Goal: Task Accomplishment & Management: Use online tool/utility

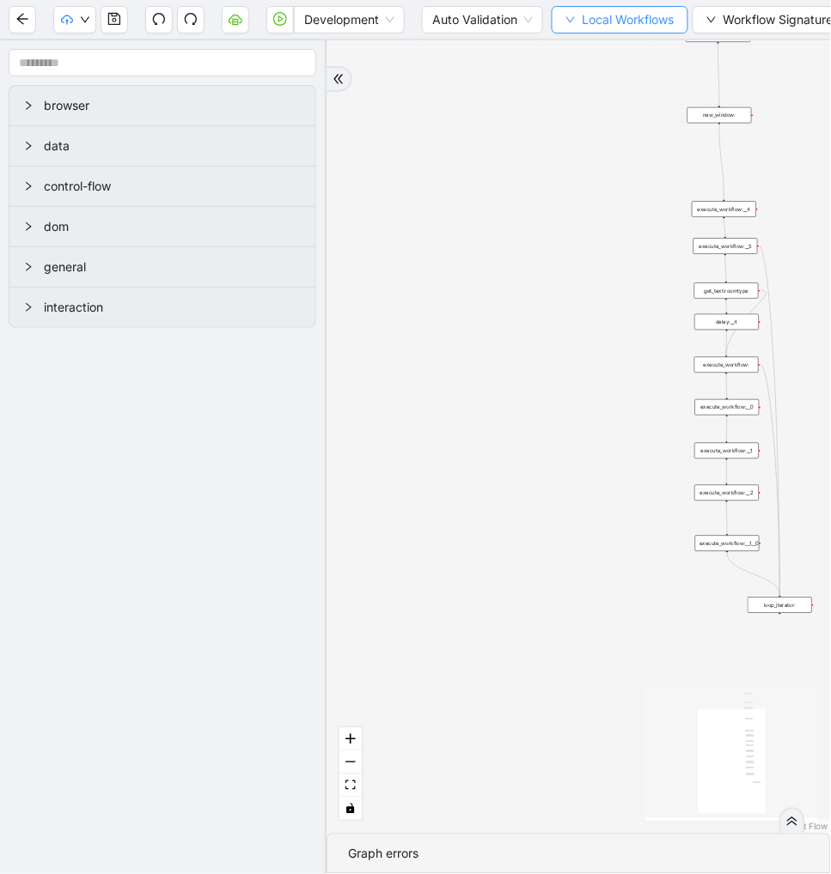
click at [608, 23] on span "Local Workflows" at bounding box center [628, 19] width 92 height 19
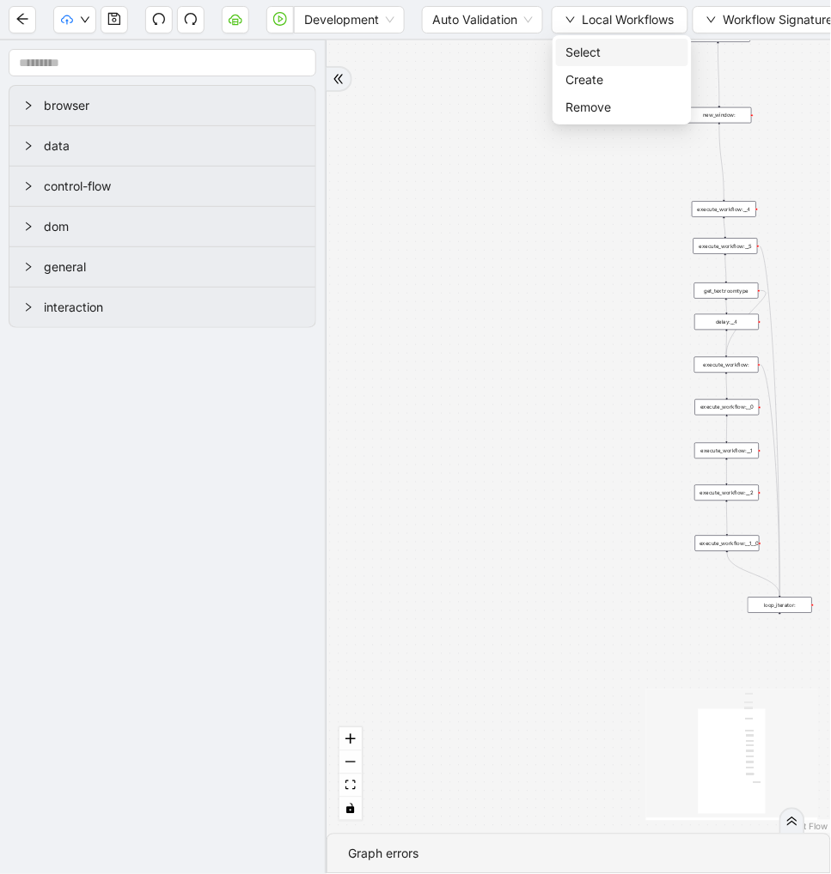
click at [587, 49] on span "Select" at bounding box center [622, 52] width 112 height 19
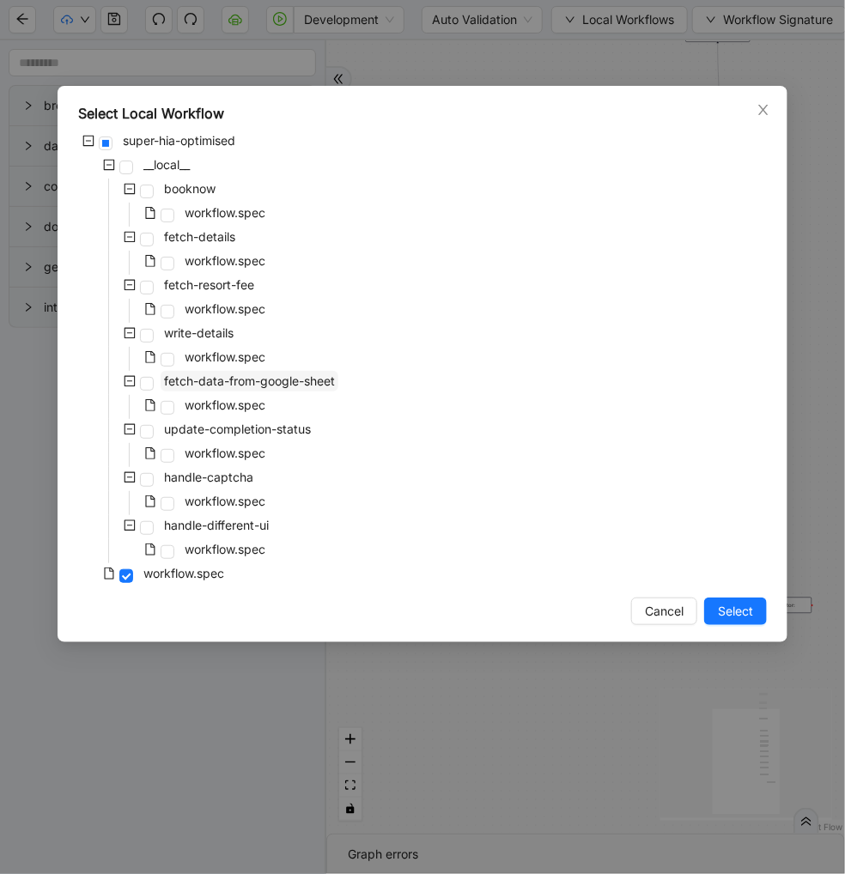
click at [265, 382] on span "fetch-data-from-google-sheet" at bounding box center [249, 381] width 171 height 15
click at [731, 619] on span "Select" at bounding box center [735, 611] width 35 height 19
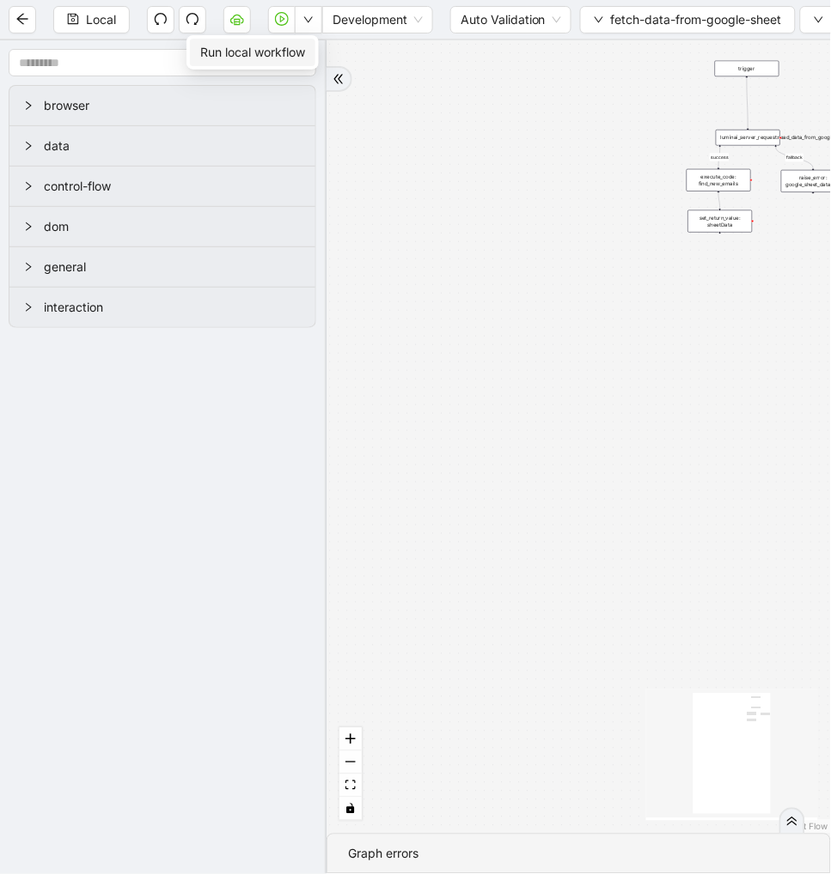
click at [289, 57] on span "Run local workflow" at bounding box center [252, 52] width 105 height 19
click at [229, 18] on button "button" at bounding box center [236, 19] width 27 height 27
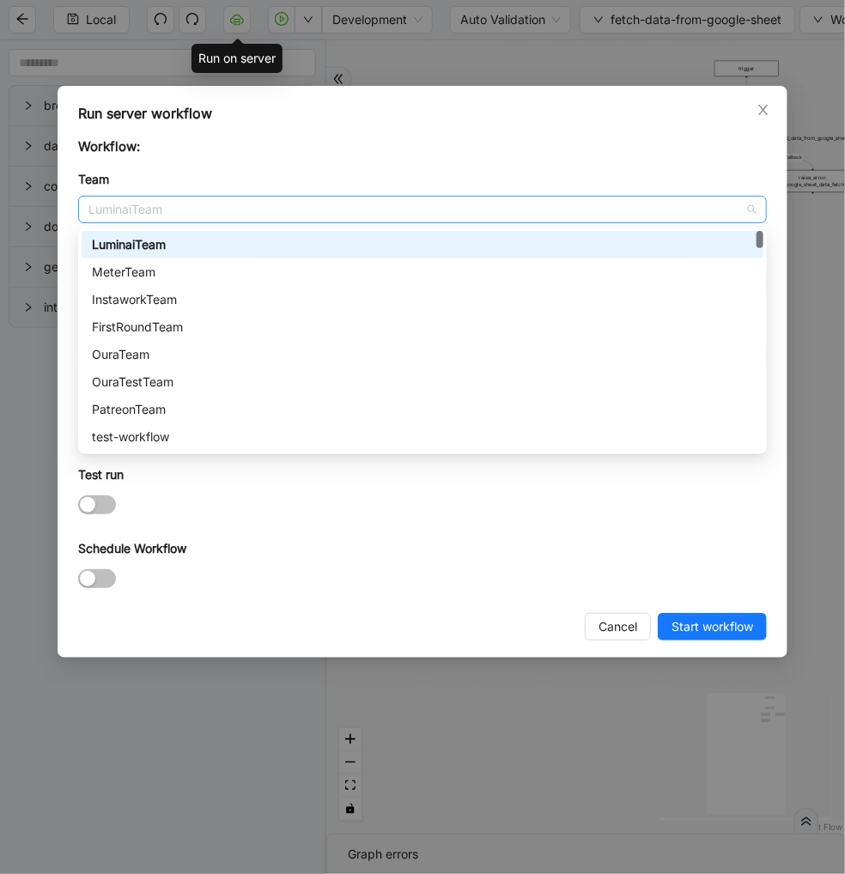
click at [209, 215] on span "LuminaiTeam" at bounding box center [422, 210] width 668 height 26
type input "*"
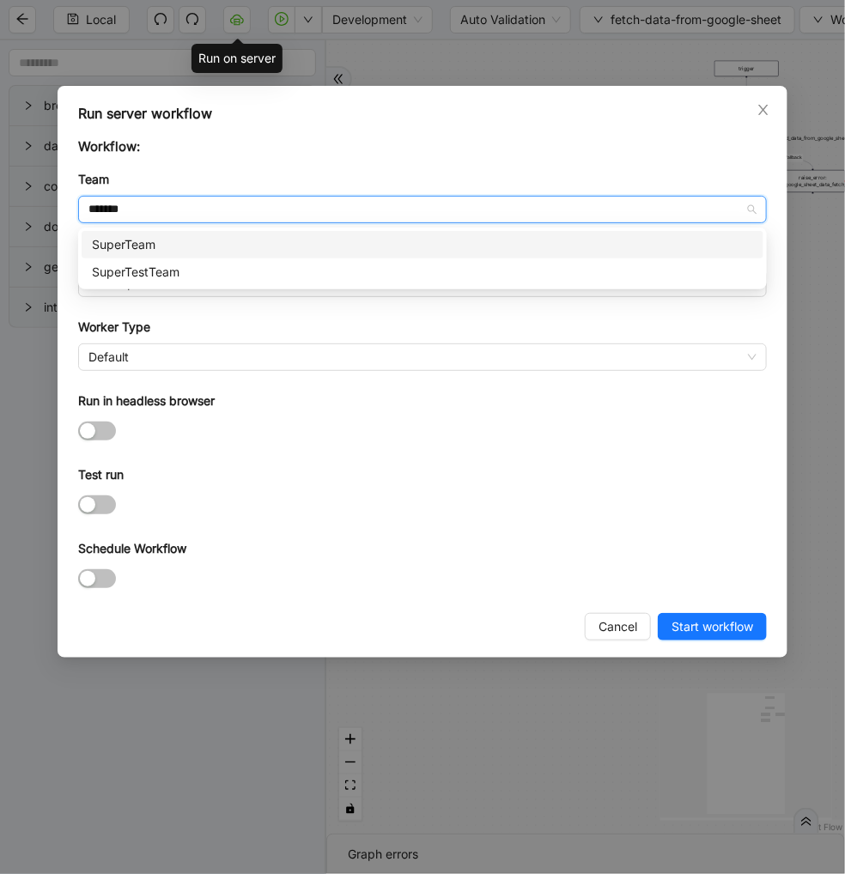
type input "********"
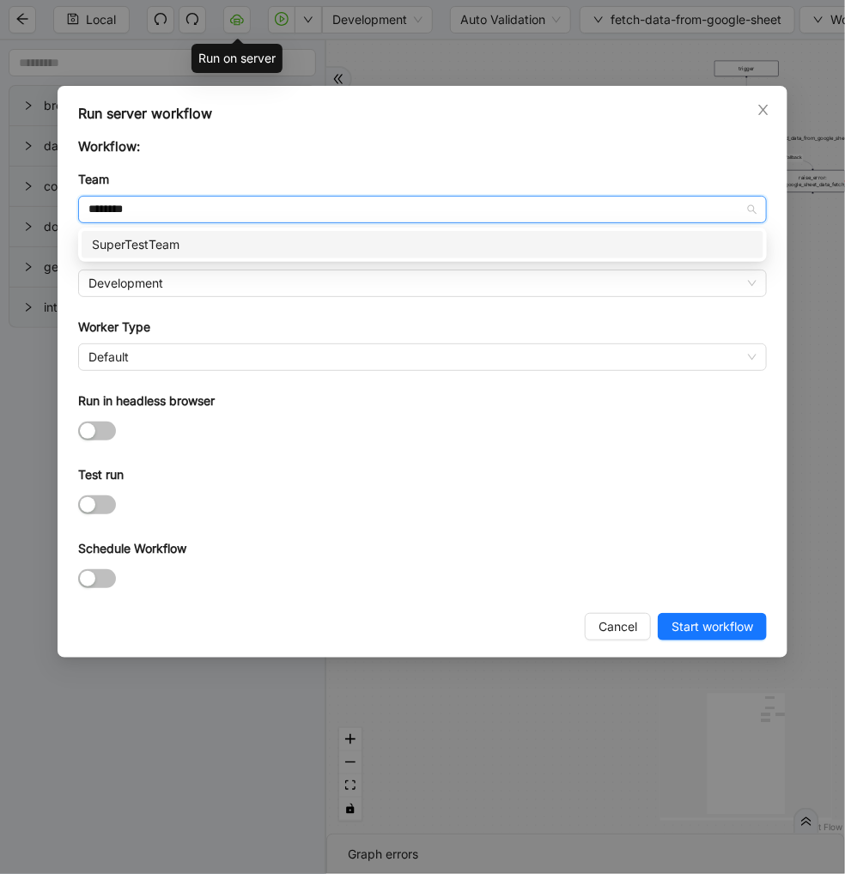
click at [164, 234] on div "SuperTestTeam" at bounding box center [423, 244] width 682 height 27
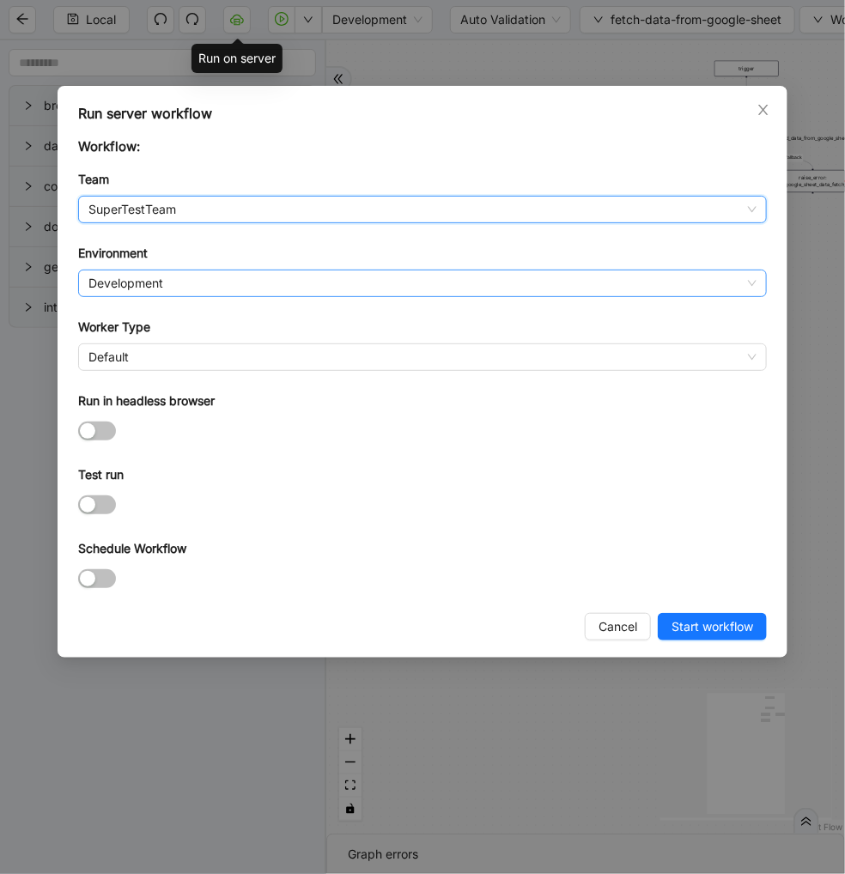
click at [161, 278] on span "Development" at bounding box center [422, 284] width 668 height 26
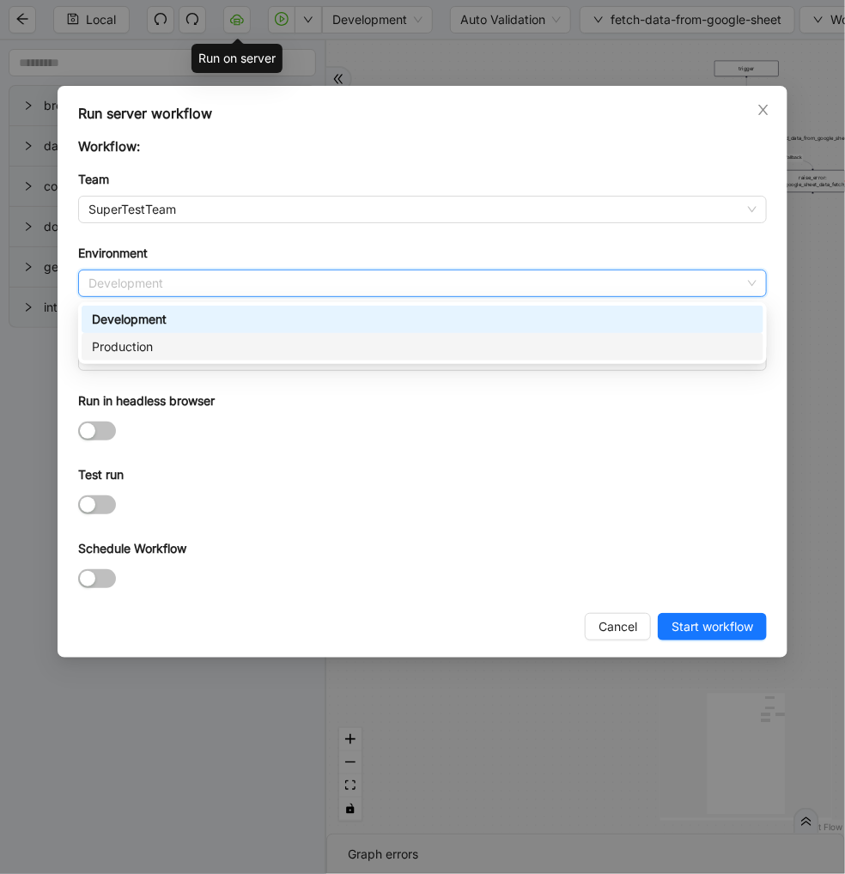
click at [136, 352] on div "Production" at bounding box center [422, 347] width 661 height 19
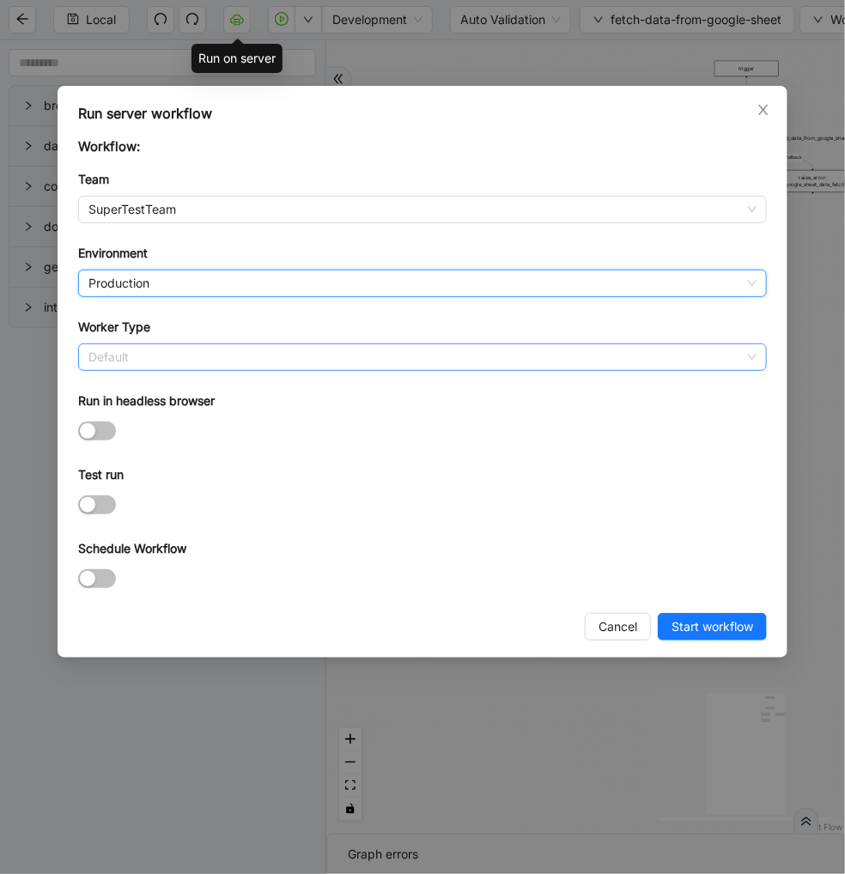
click at [118, 358] on span "Default" at bounding box center [422, 357] width 668 height 26
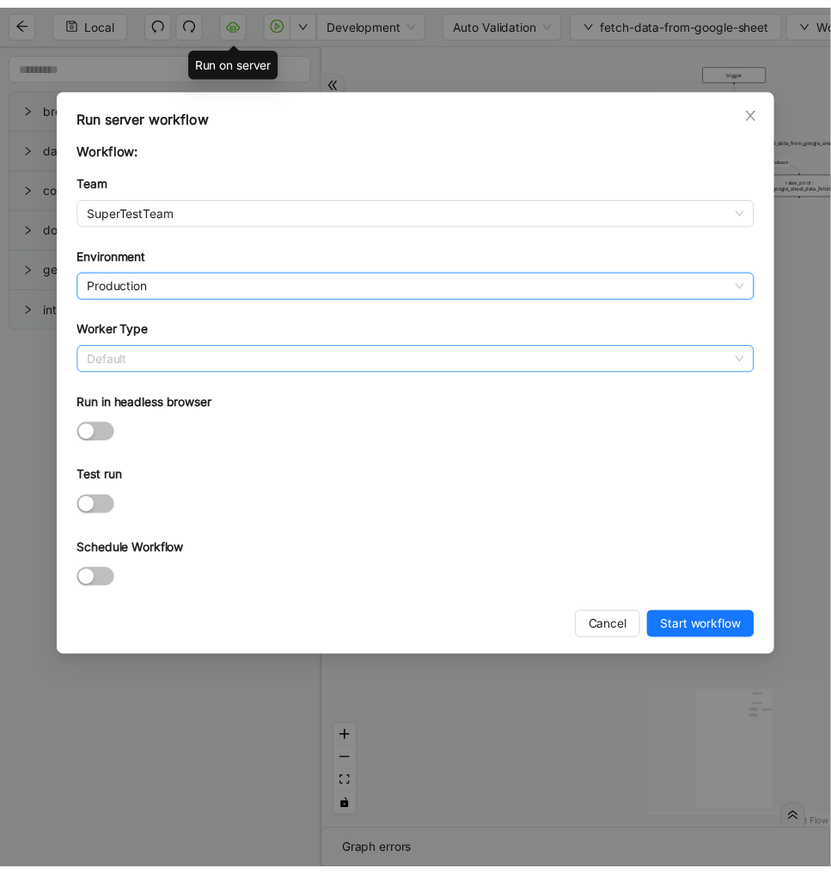
scroll to position [247, 0]
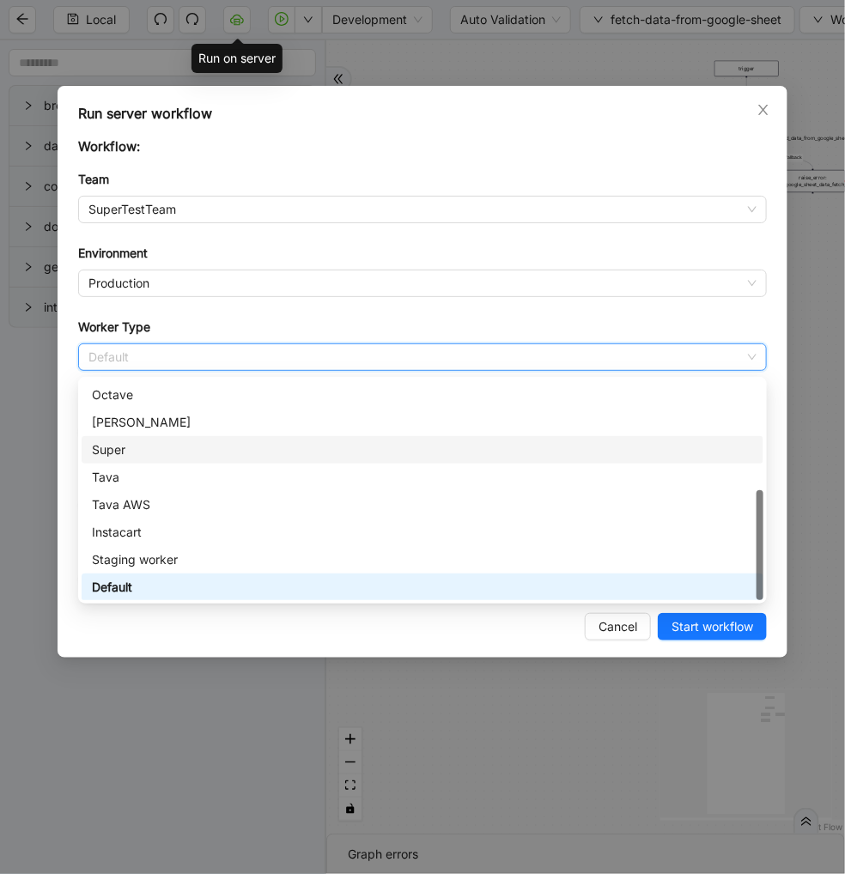
drag, startPoint x: 121, startPoint y: 434, endPoint x: 121, endPoint y: 447, distance: 12.9
click at [121, 447] on div "Newfront [PERSON_NAME] Super [PERSON_NAME] AWS Instacart Staging worker Default" at bounding box center [423, 477] width 682 height 247
click at [121, 447] on div "Super" at bounding box center [422, 450] width 661 height 19
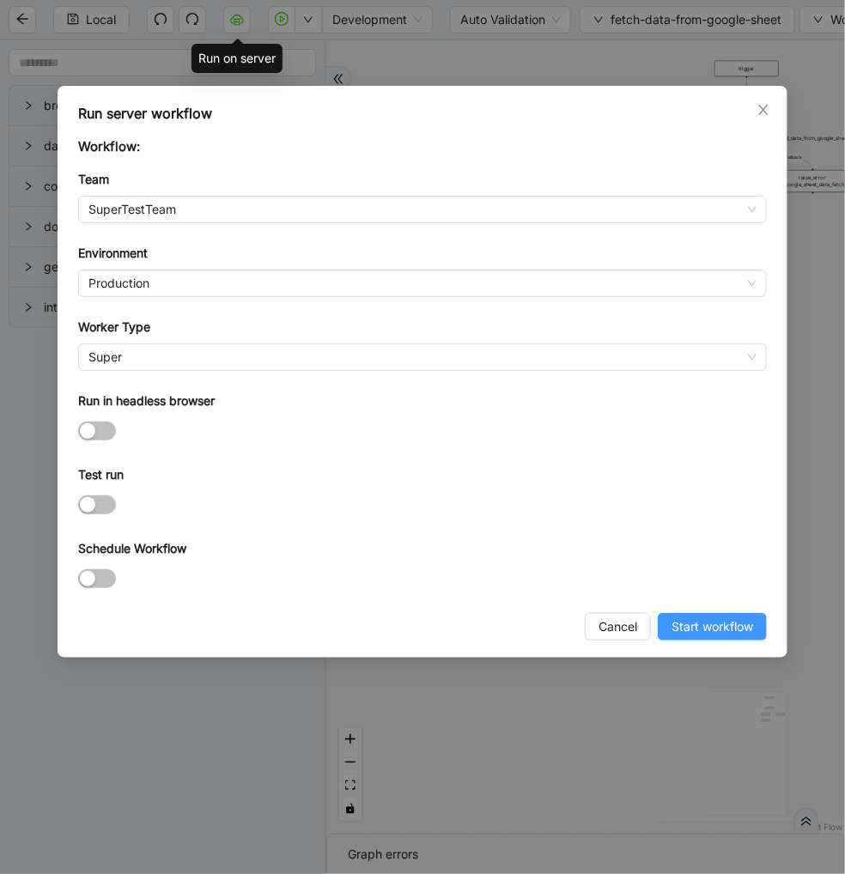
click at [713, 636] on span "Start workflow" at bounding box center [713, 627] width 82 height 19
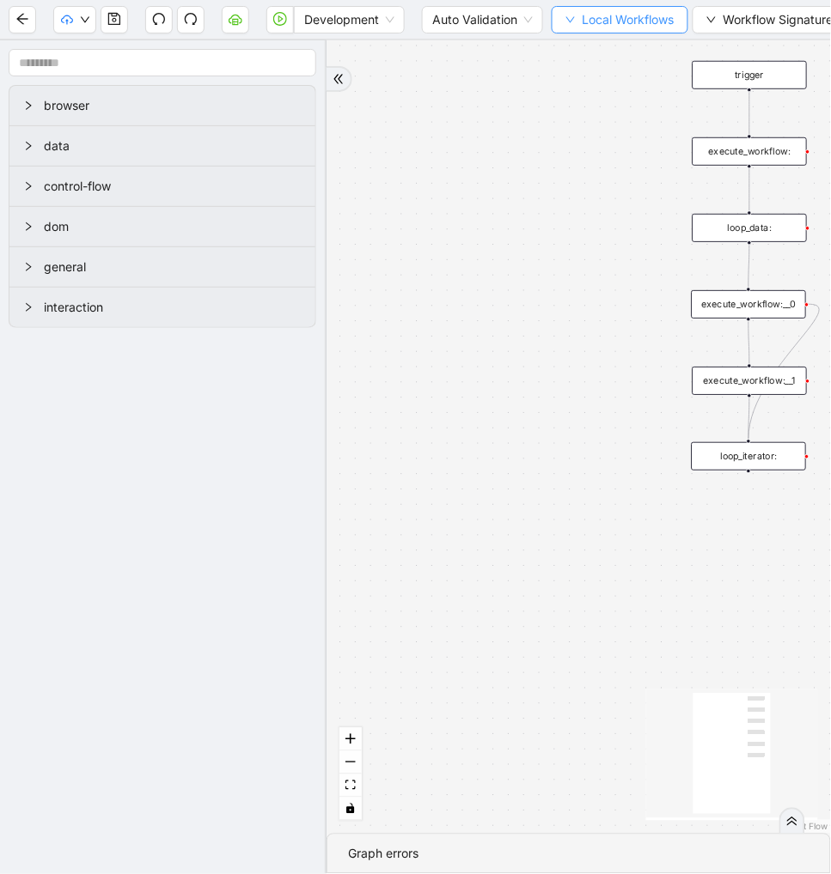
click at [603, 26] on span "Local Workflows" at bounding box center [628, 19] width 92 height 19
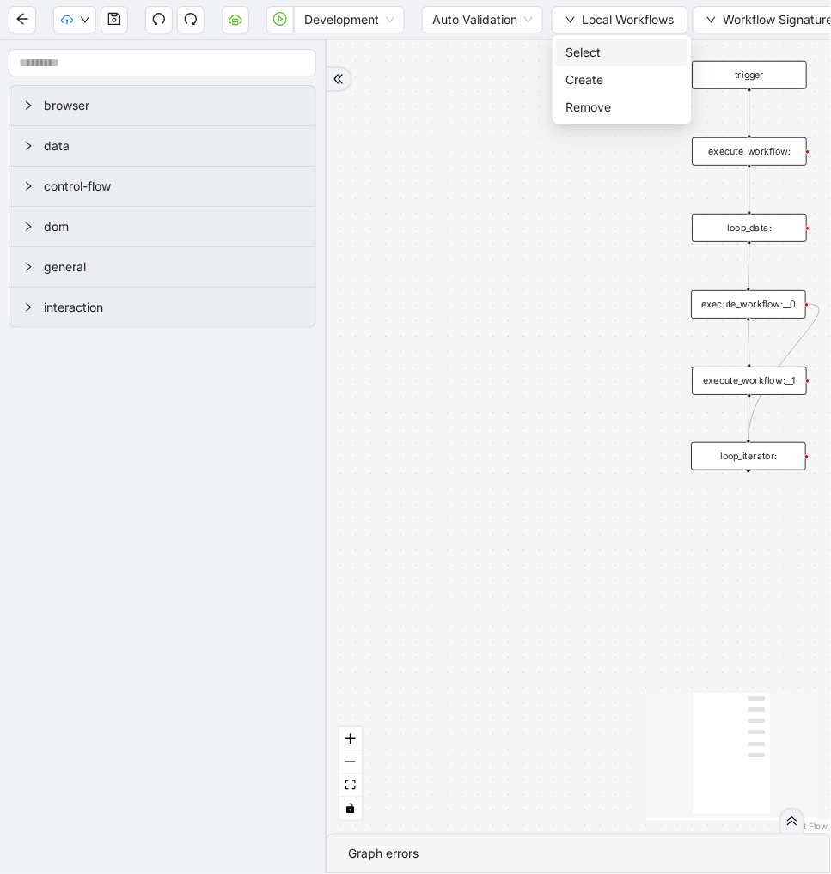
click at [581, 53] on span "Select" at bounding box center [622, 52] width 112 height 19
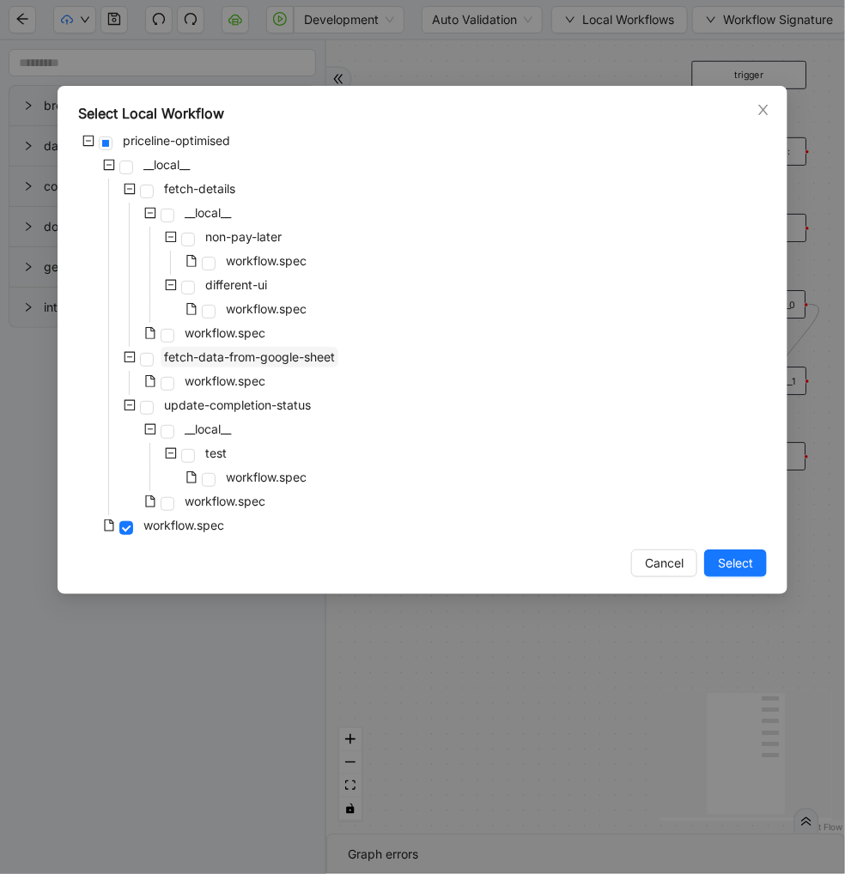
click at [297, 358] on span "fetch-data-from-google-sheet" at bounding box center [249, 357] width 171 height 15
click at [728, 569] on span "Select" at bounding box center [735, 563] width 35 height 19
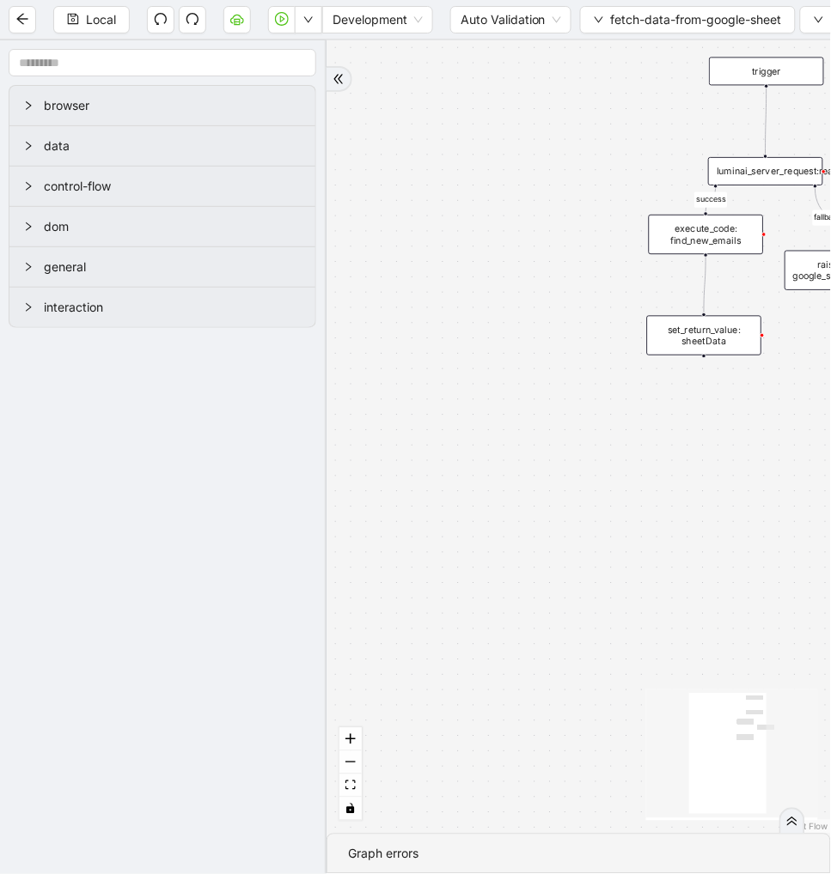
drag, startPoint x: 565, startPoint y: 238, endPoint x: 376, endPoint y: 292, distance: 196.6
click at [376, 292] on div "success fallback trigger luminai_server_request:read_data_from_google_sheet set…" at bounding box center [578, 437] width 504 height 794
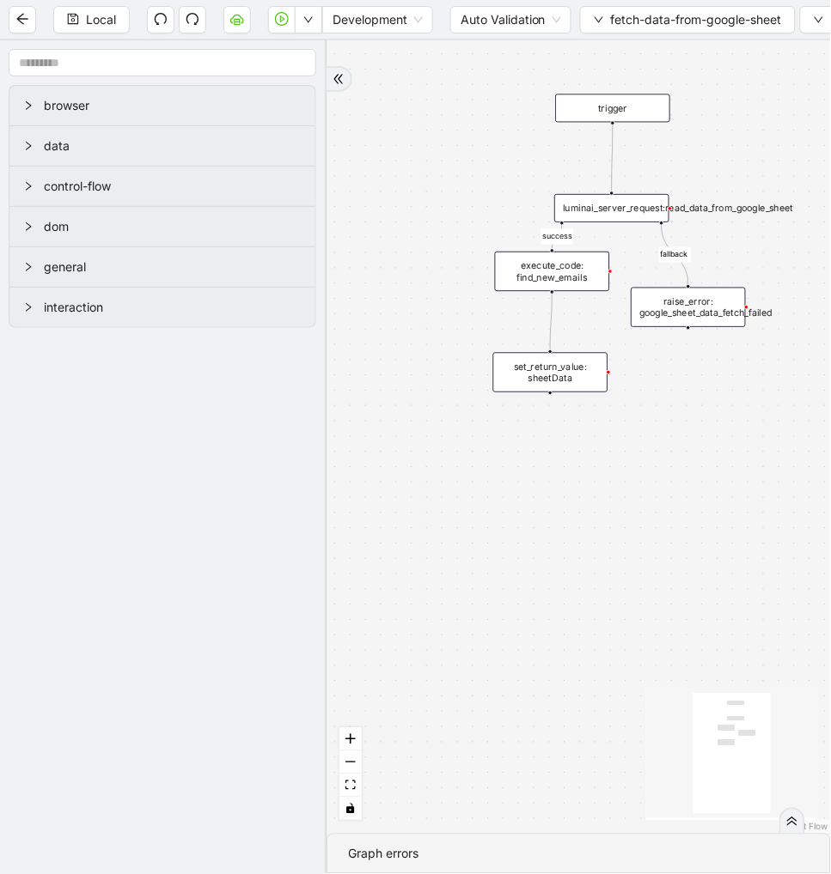
click at [524, 272] on div "execute_code: find_new_emails" at bounding box center [552, 272] width 115 height 40
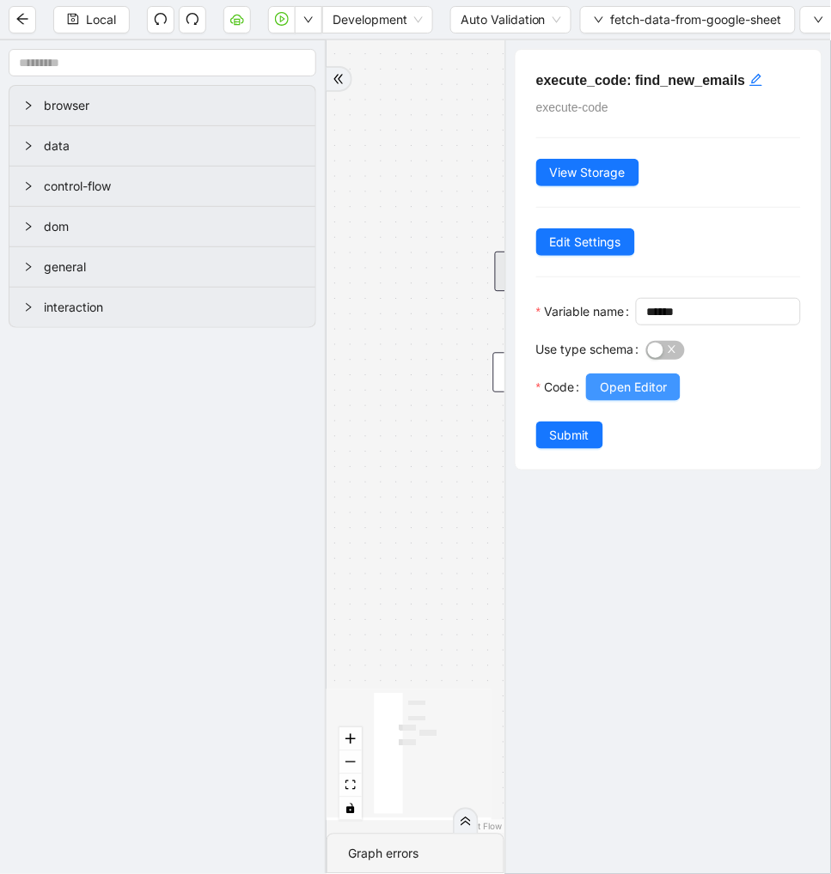
click at [637, 397] on span "Open Editor" at bounding box center [633, 387] width 67 height 19
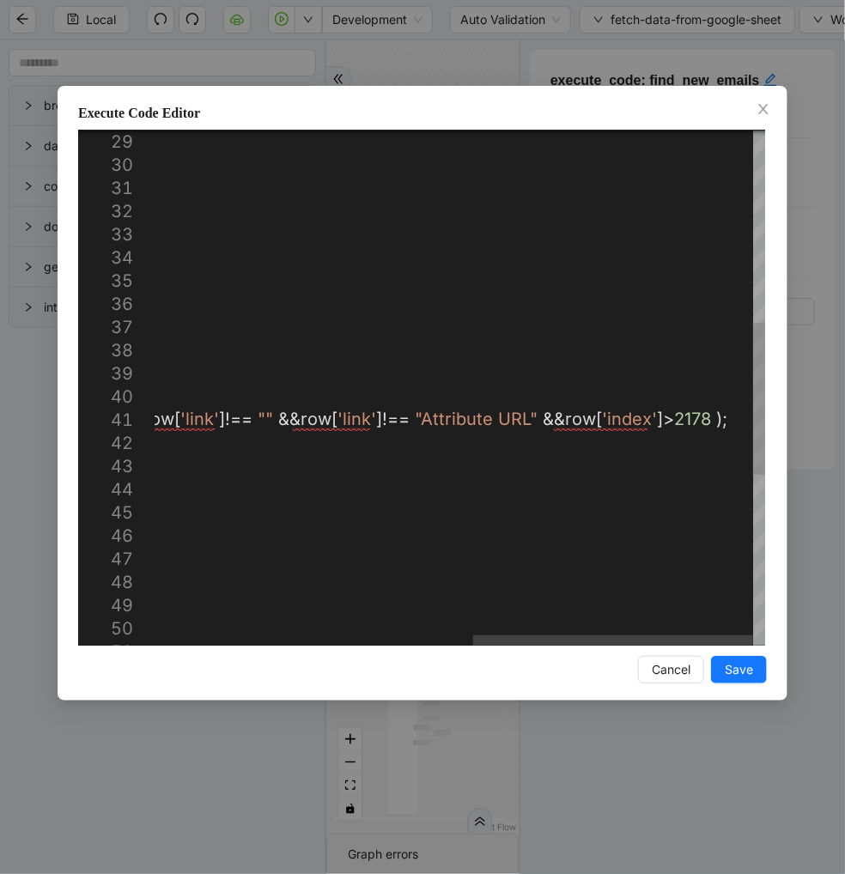
click at [672, 418] on div "const obj : { [ key : string ]: string | number | boolean } = {}; predefinedKey…" at bounding box center [116, 352] width 1299 height 1744
type textarea "**********"
click at [733, 668] on span "Save" at bounding box center [739, 669] width 28 height 19
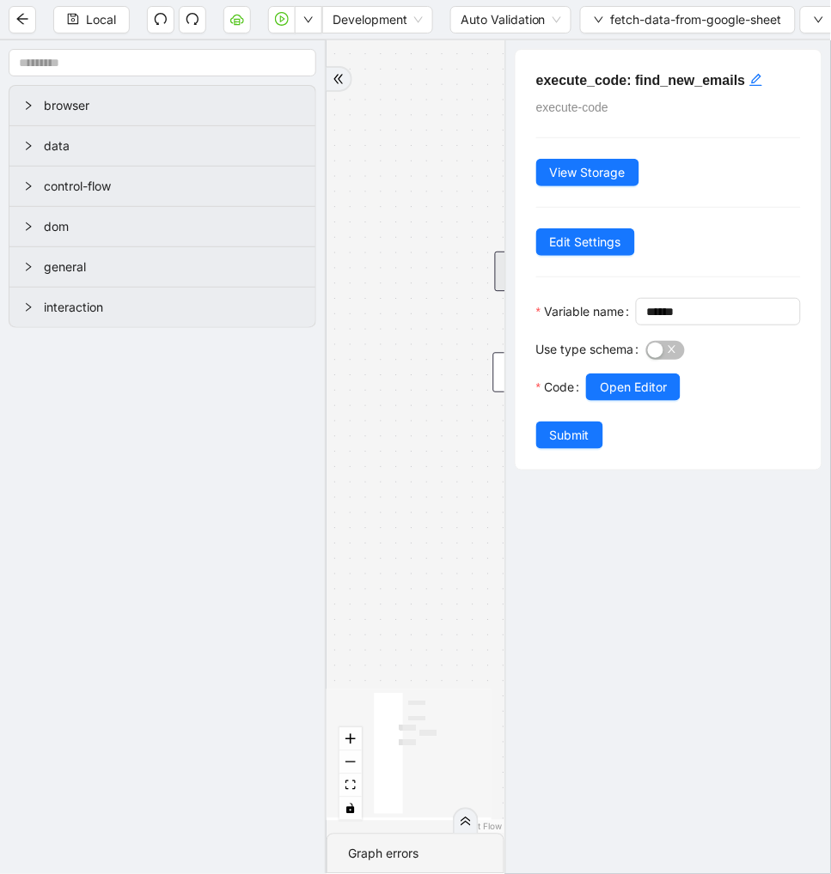
drag, startPoint x: 597, startPoint y: 462, endPoint x: 814, endPoint y: 137, distance: 390.7
click at [589, 445] on span "Submit" at bounding box center [570, 435] width 40 height 19
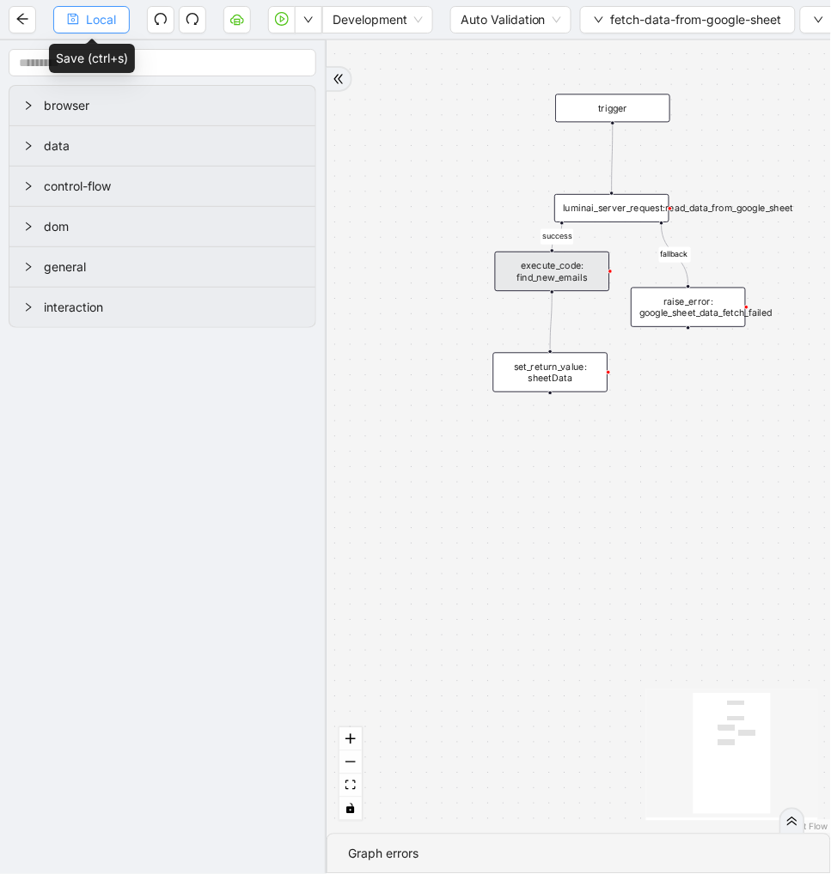
click at [98, 21] on span "Local" at bounding box center [101, 19] width 30 height 19
click at [295, 54] on span "Run local workflow" at bounding box center [254, 52] width 105 height 19
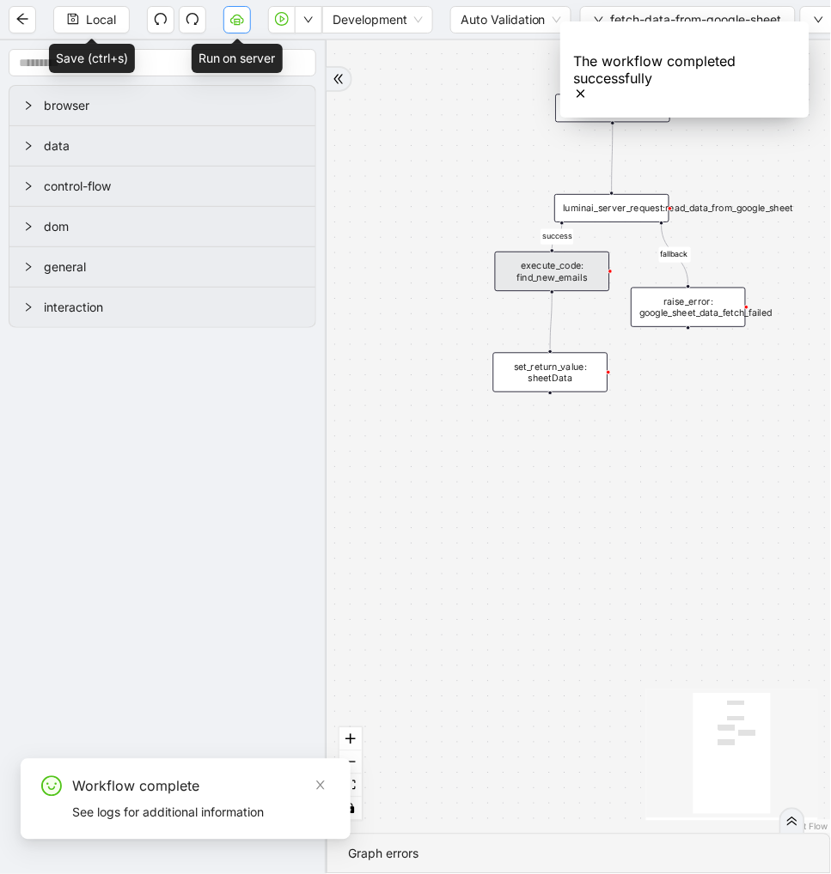
click at [240, 21] on icon "cloud-server" at bounding box center [237, 19] width 14 height 14
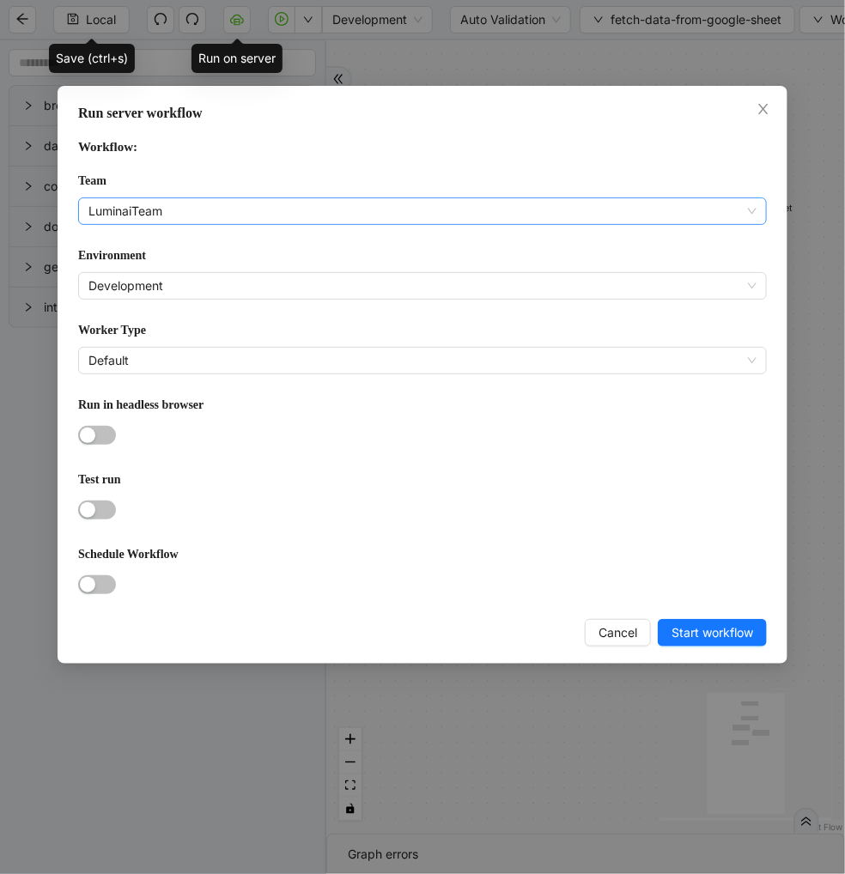
click at [228, 209] on span "LuminaiTeam" at bounding box center [422, 211] width 668 height 26
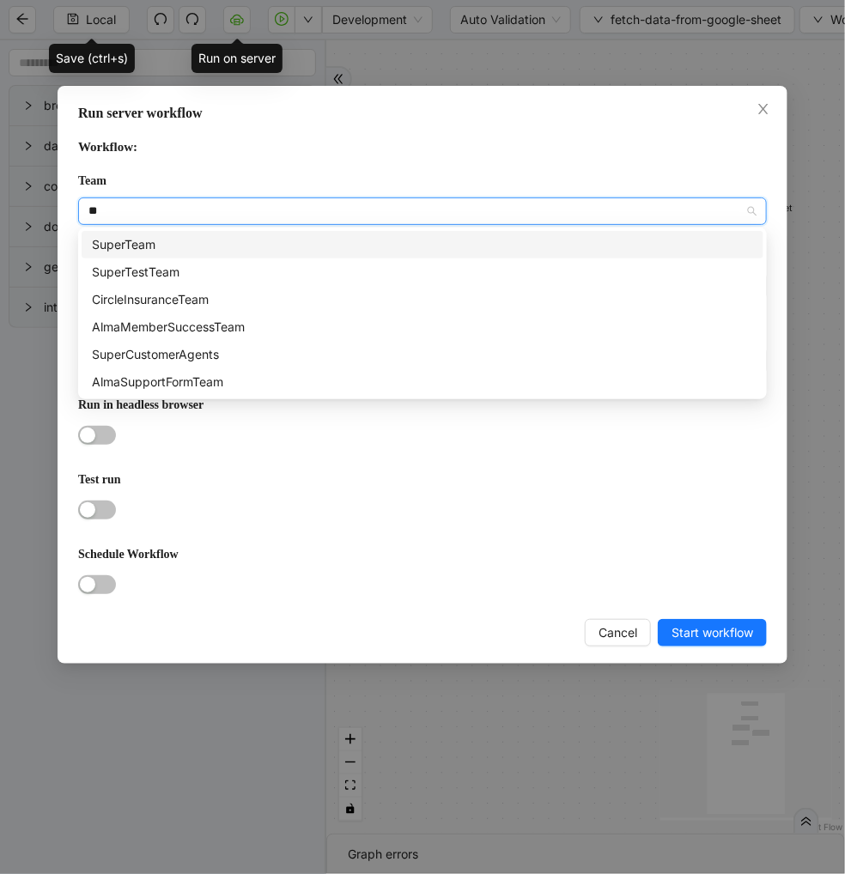
type input "***"
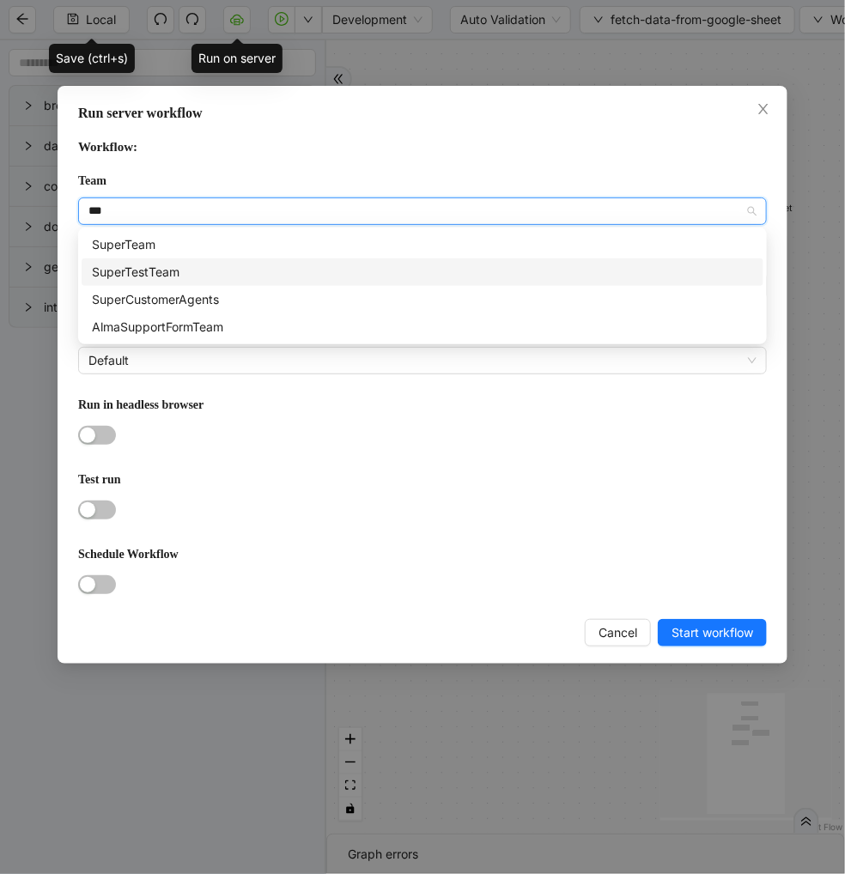
click at [204, 261] on div "SuperTestTeam" at bounding box center [423, 272] width 682 height 27
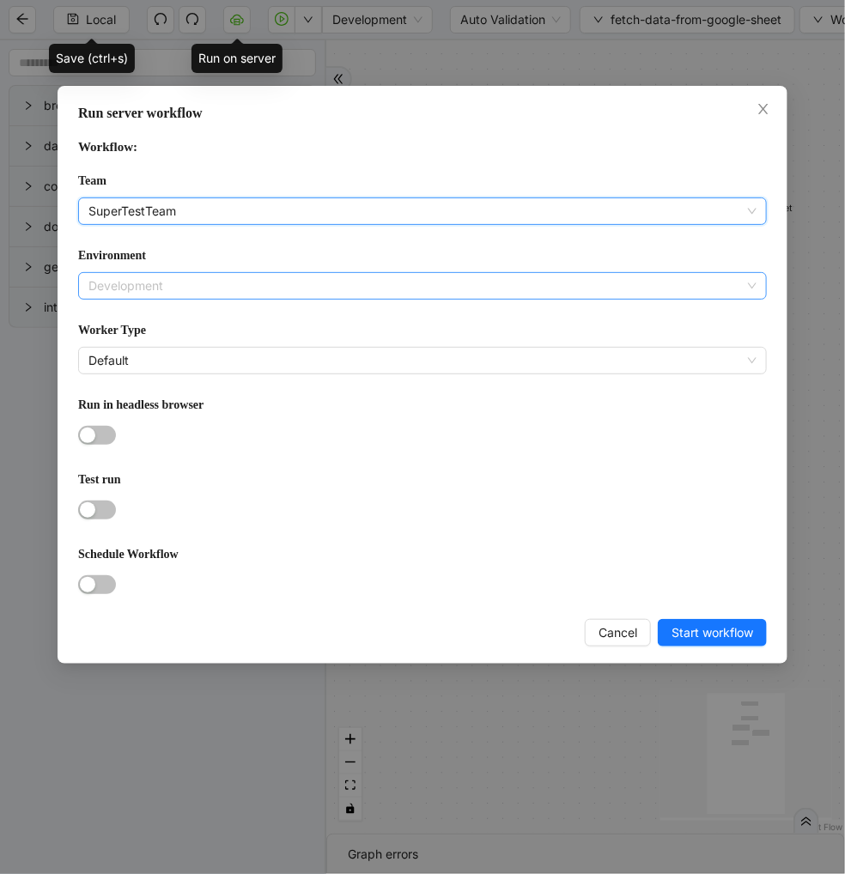
drag, startPoint x: 152, startPoint y: 280, endPoint x: 146, endPoint y: 297, distance: 18.2
click at [151, 280] on span "Development" at bounding box center [422, 286] width 668 height 26
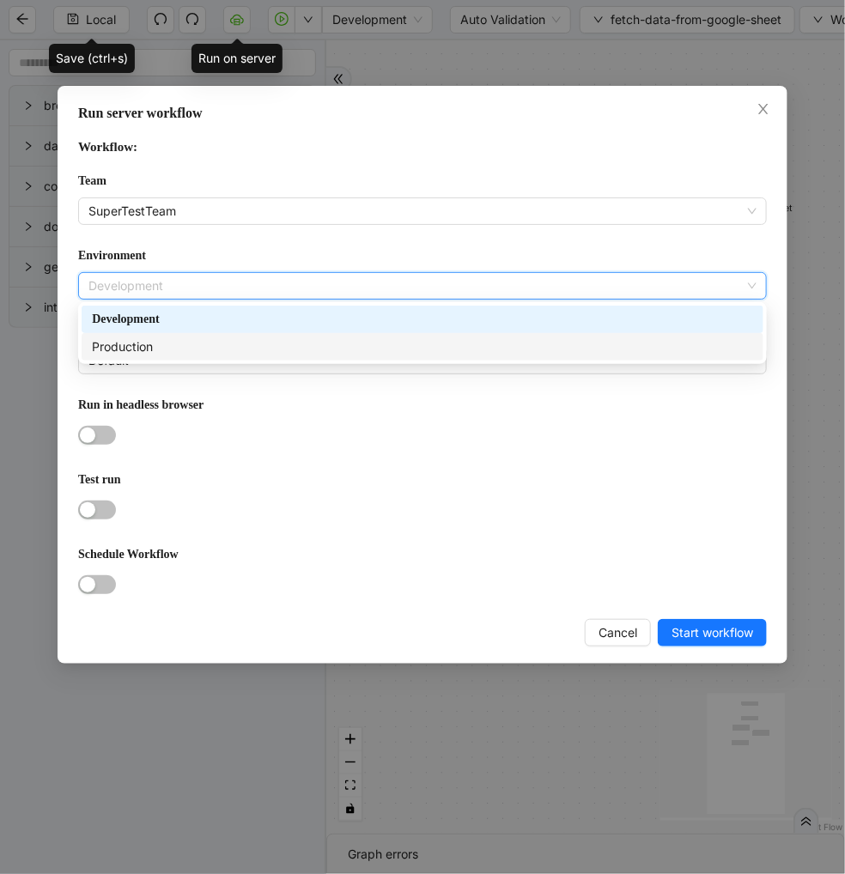
click at [151, 349] on div "Production" at bounding box center [422, 347] width 661 height 19
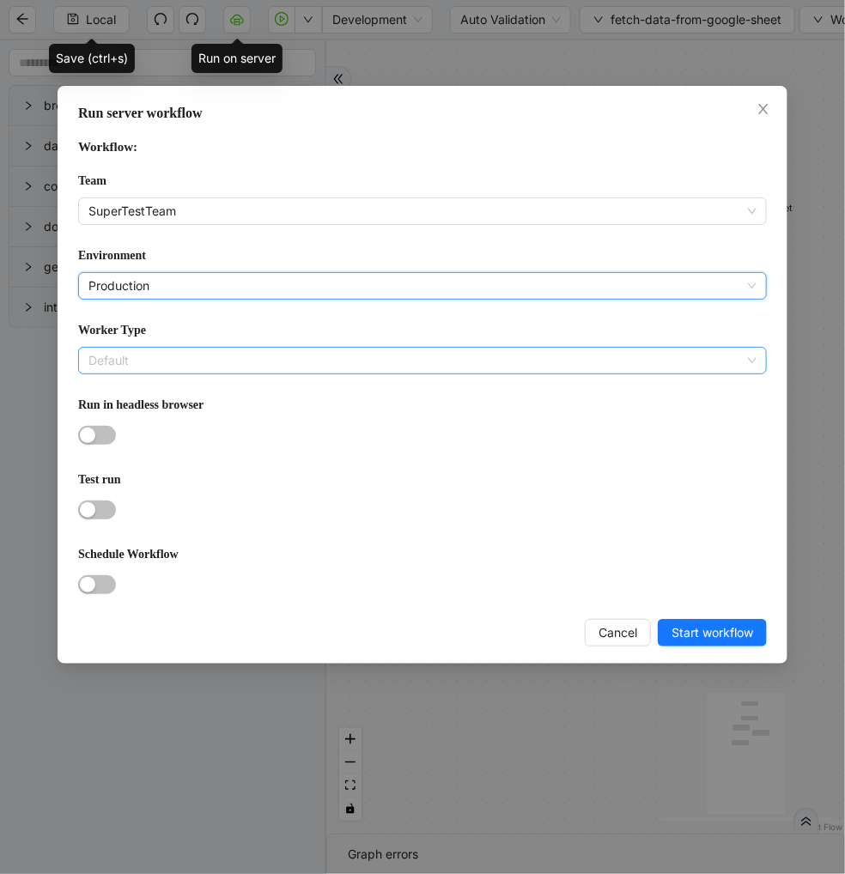
click at [133, 358] on span "Default" at bounding box center [422, 361] width 668 height 26
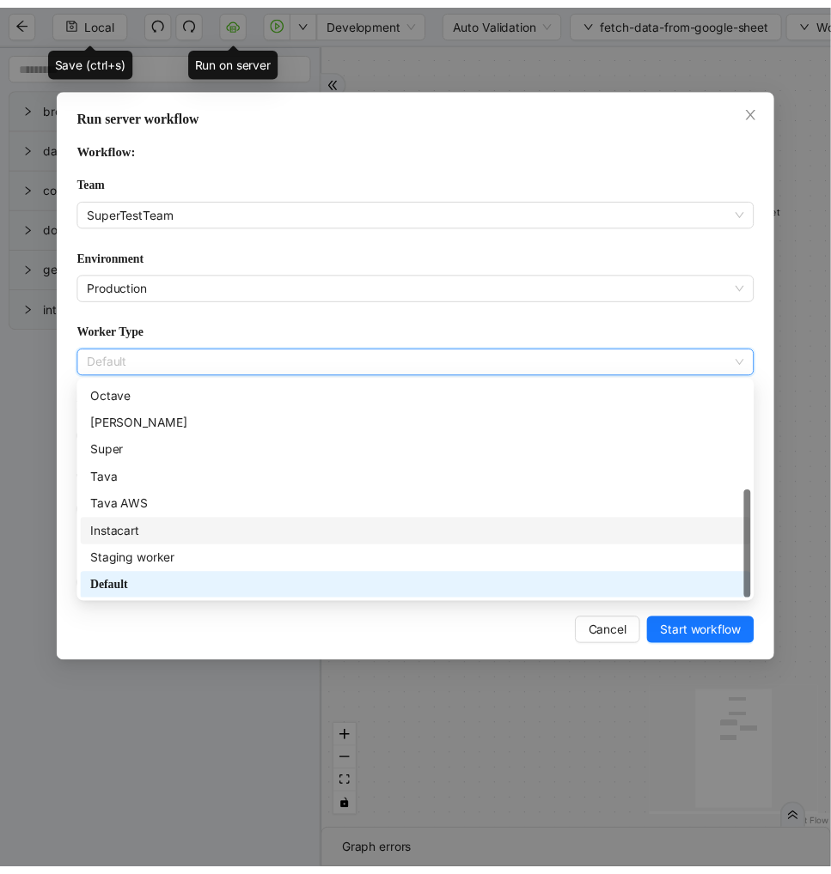
scroll to position [0, 0]
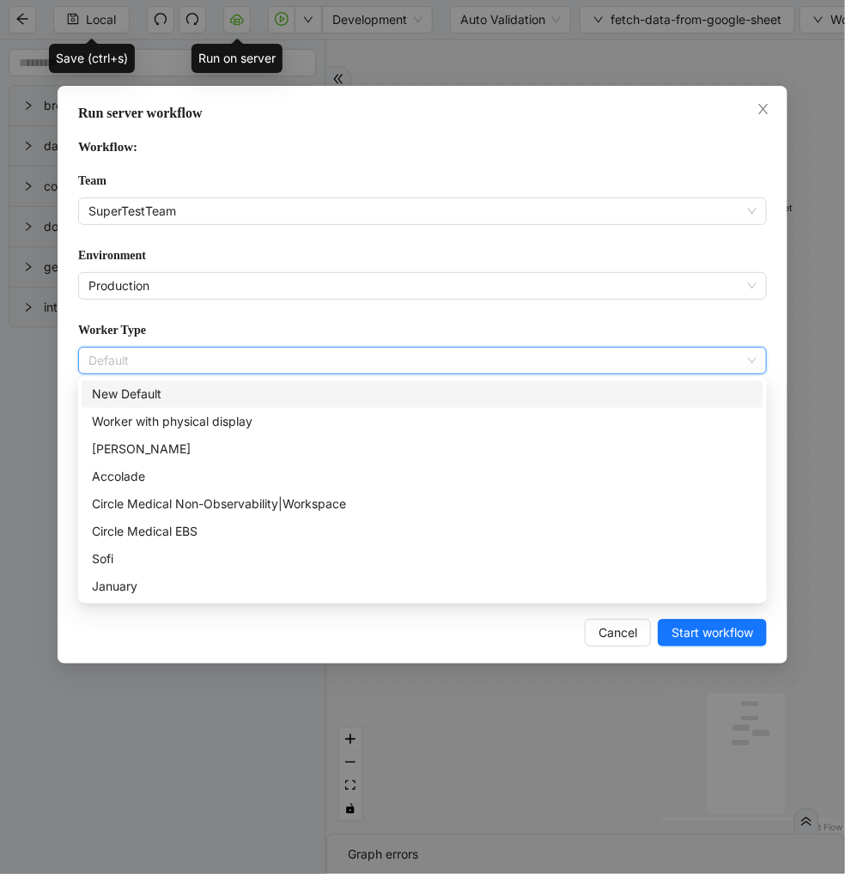
click at [219, 390] on div "New Default" at bounding box center [422, 394] width 661 height 19
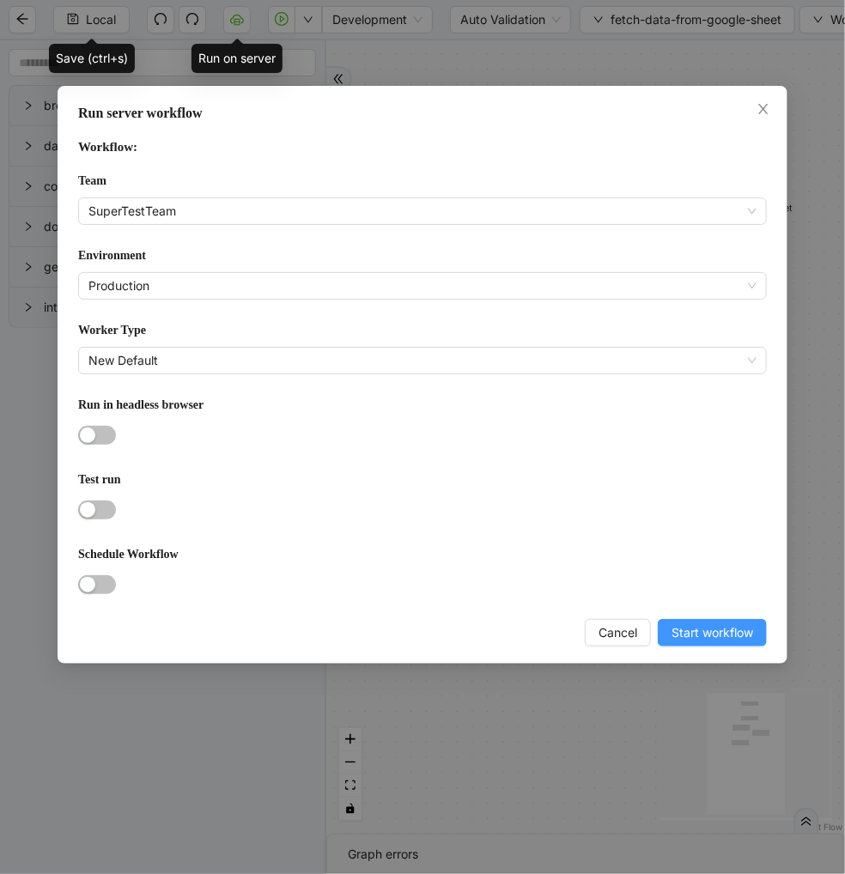
click at [727, 632] on span "Start workflow" at bounding box center [713, 633] width 82 height 19
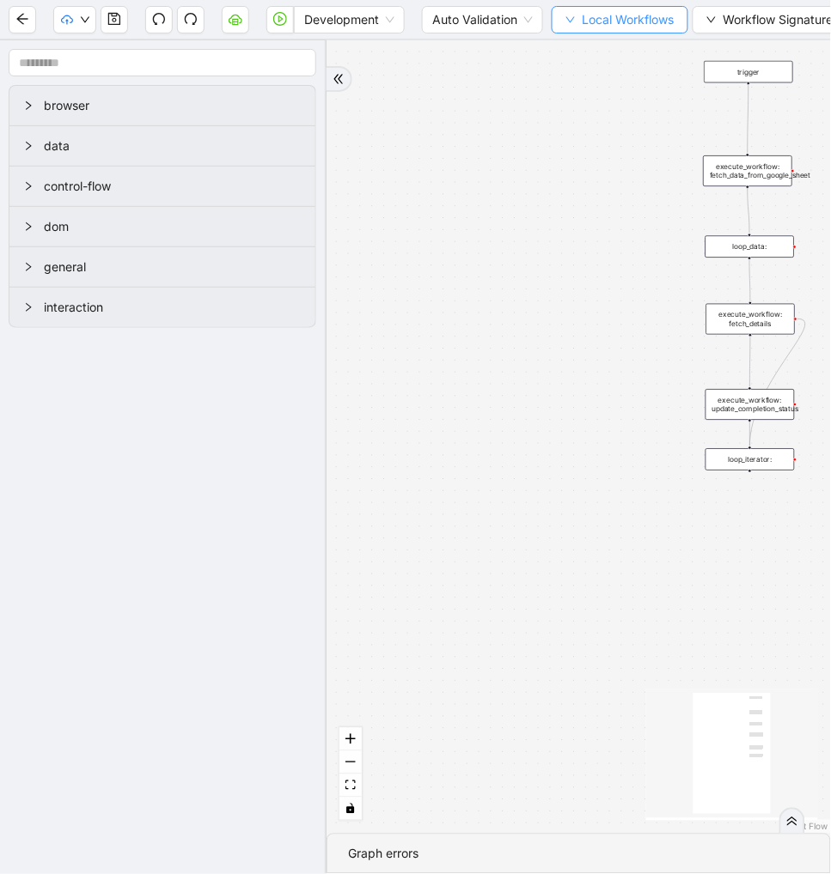
click at [605, 18] on span "Local Workflows" at bounding box center [628, 19] width 92 height 19
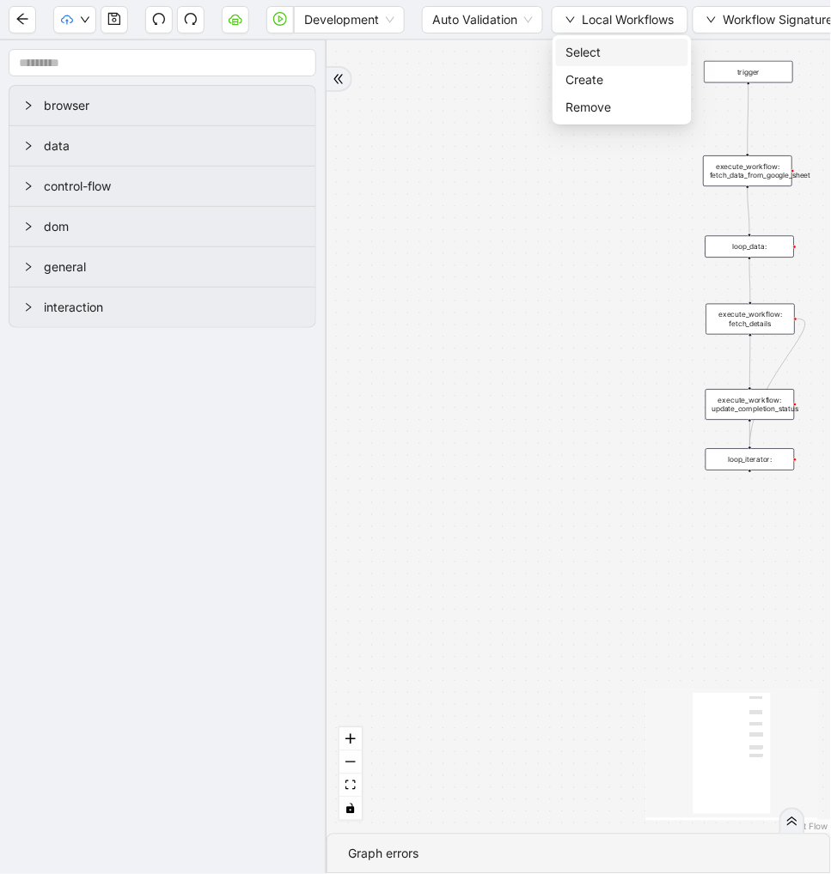
click at [595, 52] on span "Select" at bounding box center [622, 52] width 112 height 19
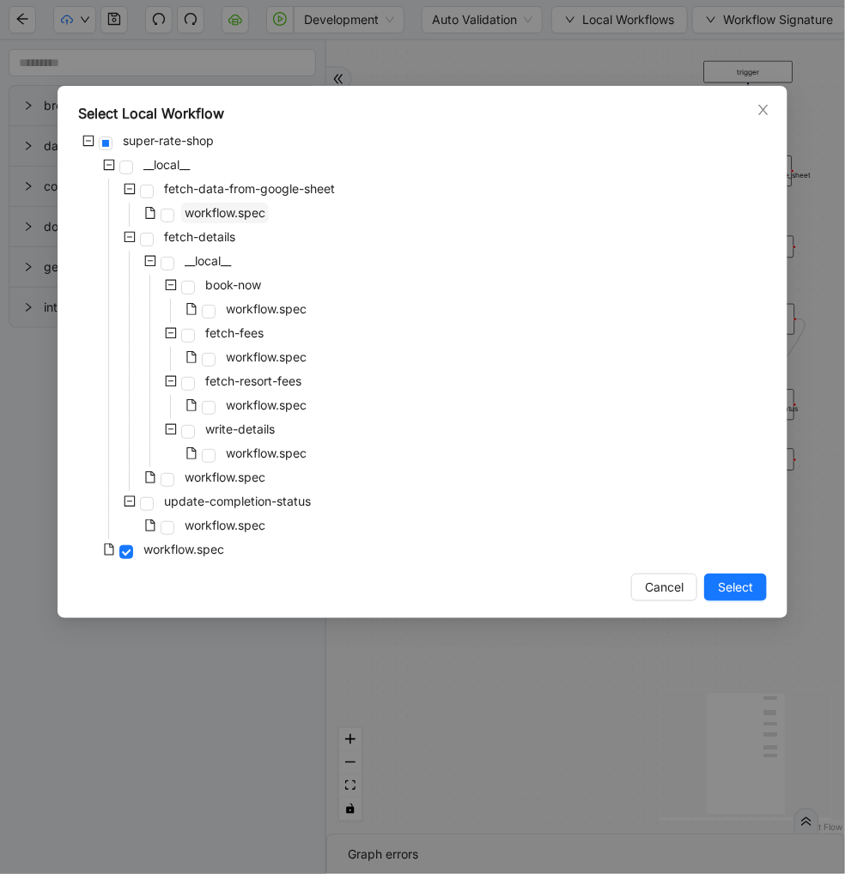
click at [263, 206] on span "workflow.spec" at bounding box center [225, 212] width 81 height 15
click at [723, 588] on span "Select" at bounding box center [735, 587] width 35 height 19
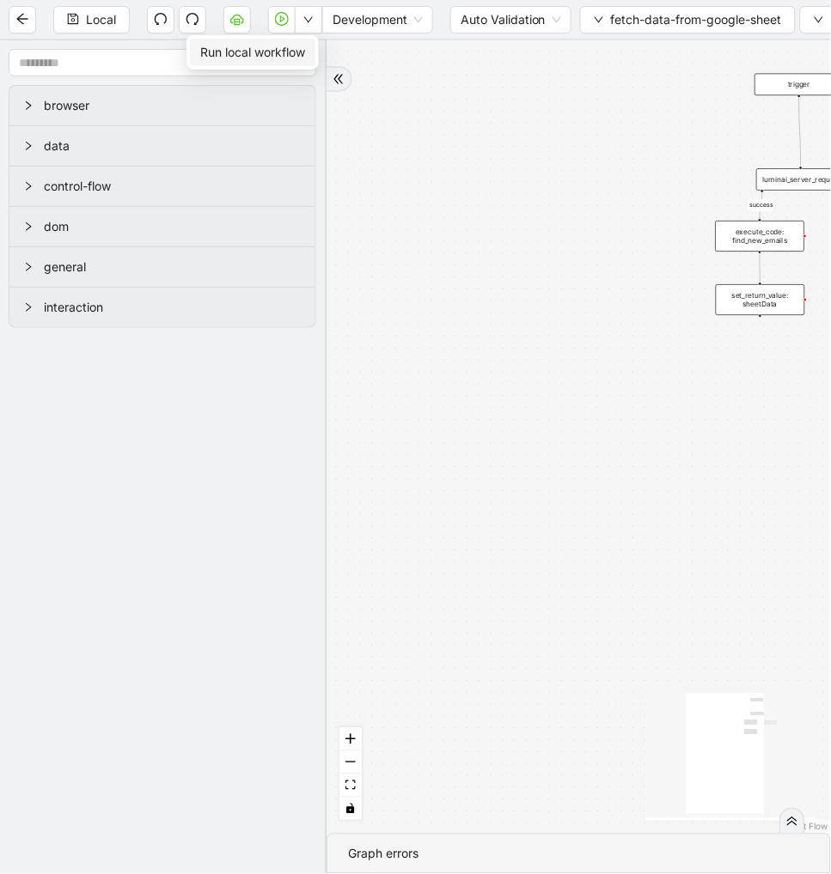
click at [283, 54] on span "Run local workflow" at bounding box center [252, 52] width 105 height 19
click at [234, 10] on button "button" at bounding box center [236, 19] width 27 height 27
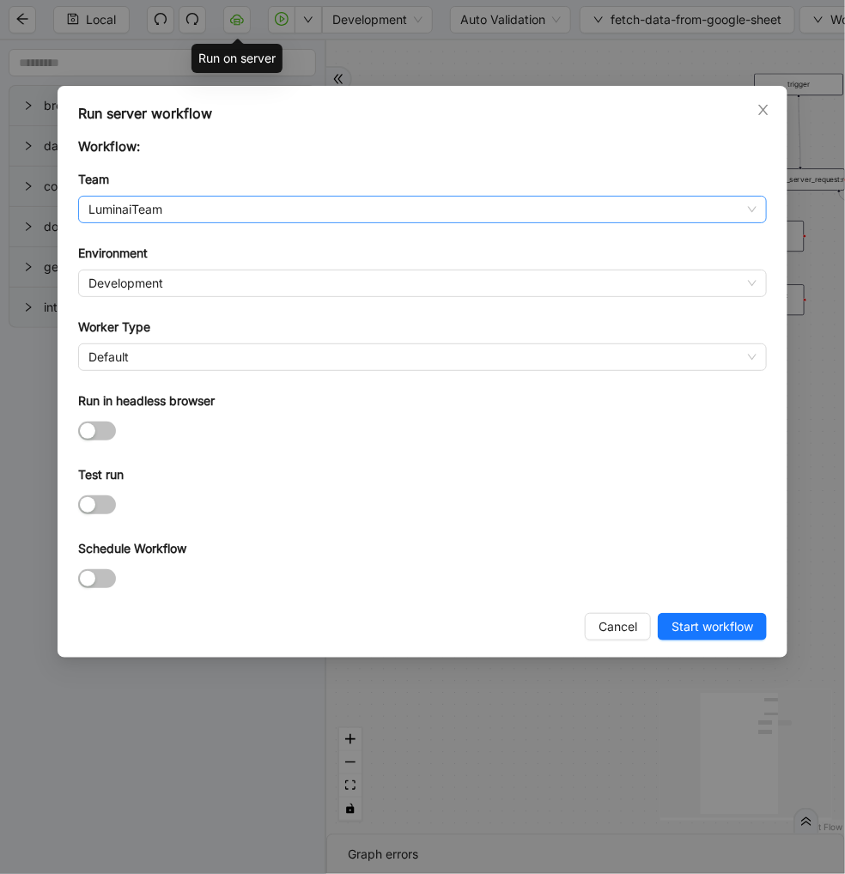
click at [138, 218] on span "LuminaiTeam" at bounding box center [422, 210] width 668 height 26
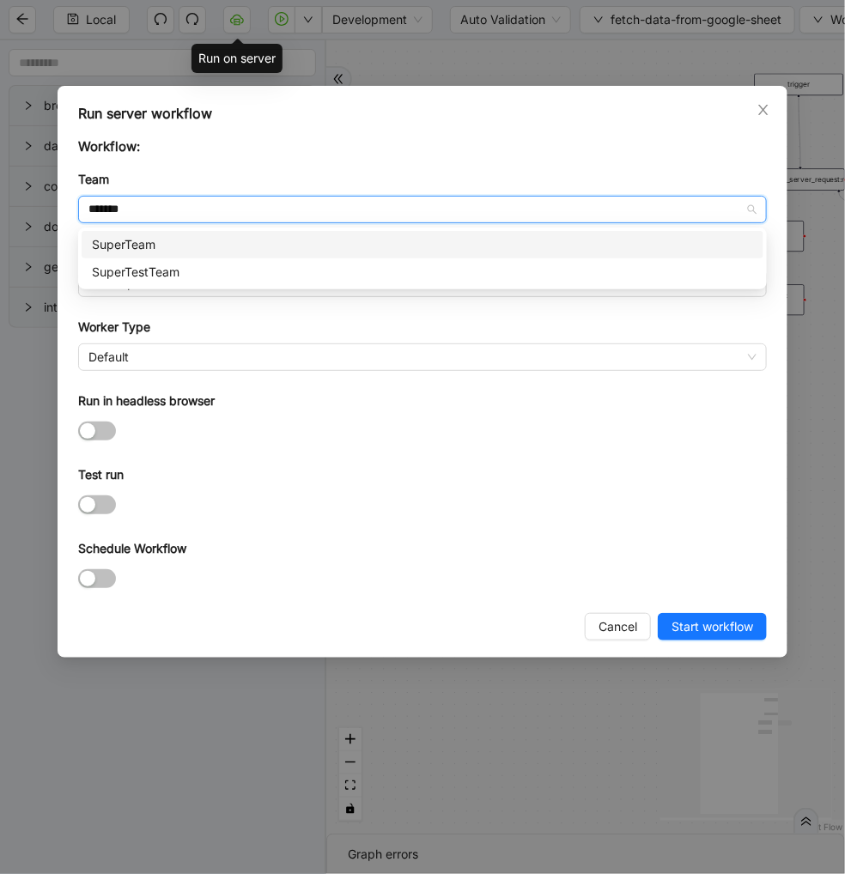
type input "********"
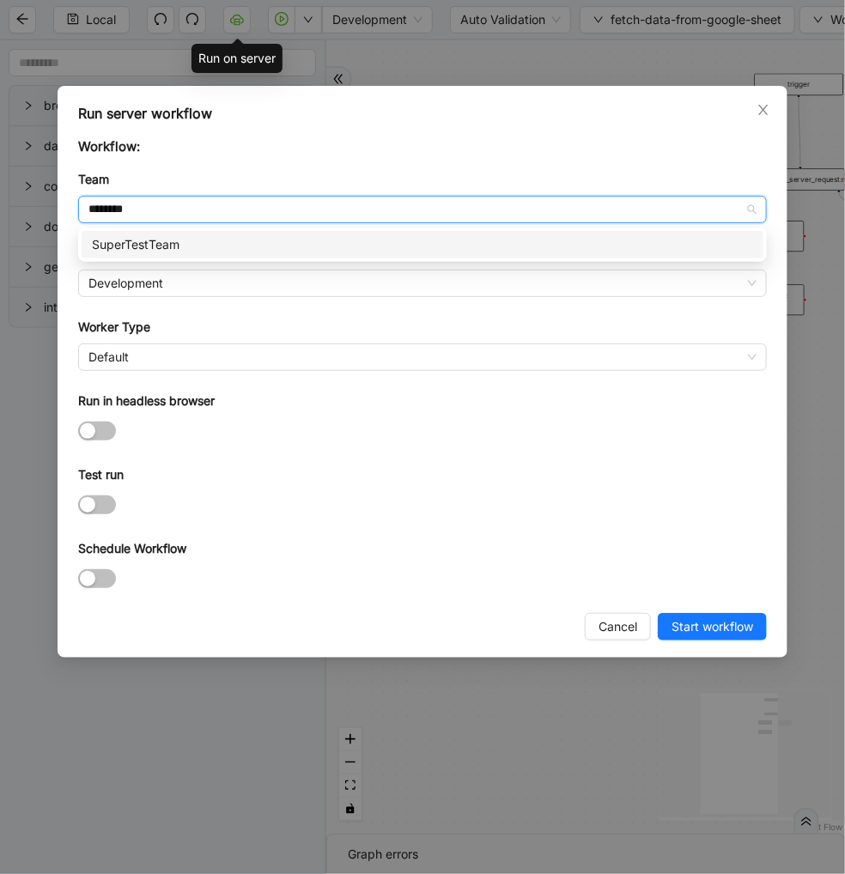
click at [172, 237] on div "SuperTestTeam" at bounding box center [422, 244] width 661 height 19
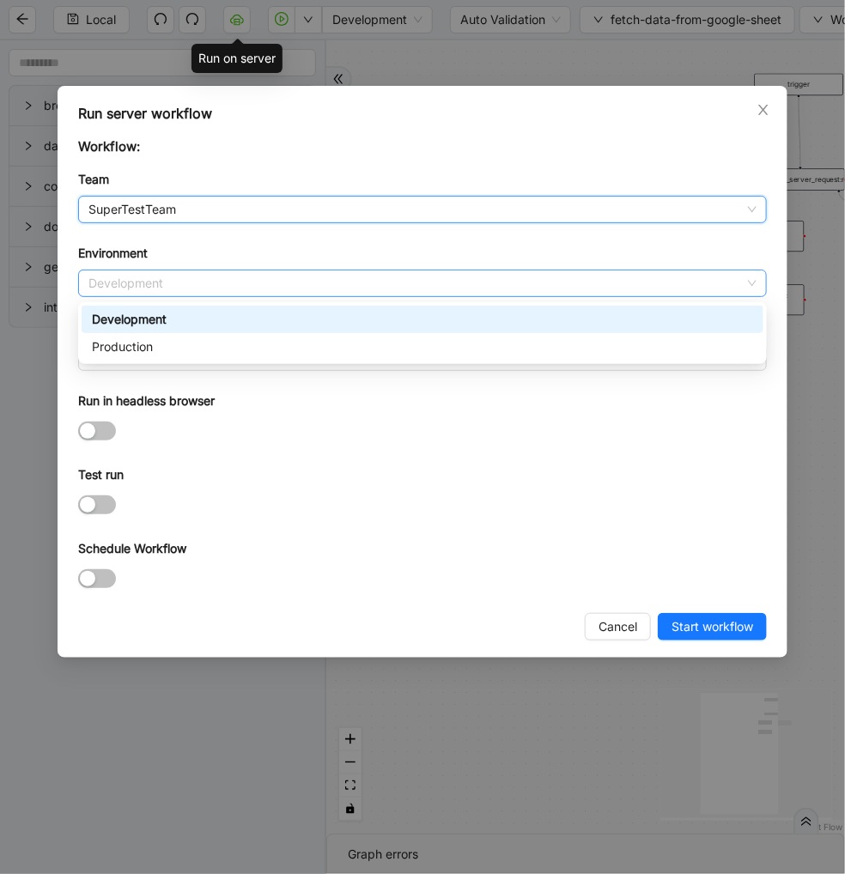
click at [150, 287] on span "Development" at bounding box center [422, 284] width 668 height 26
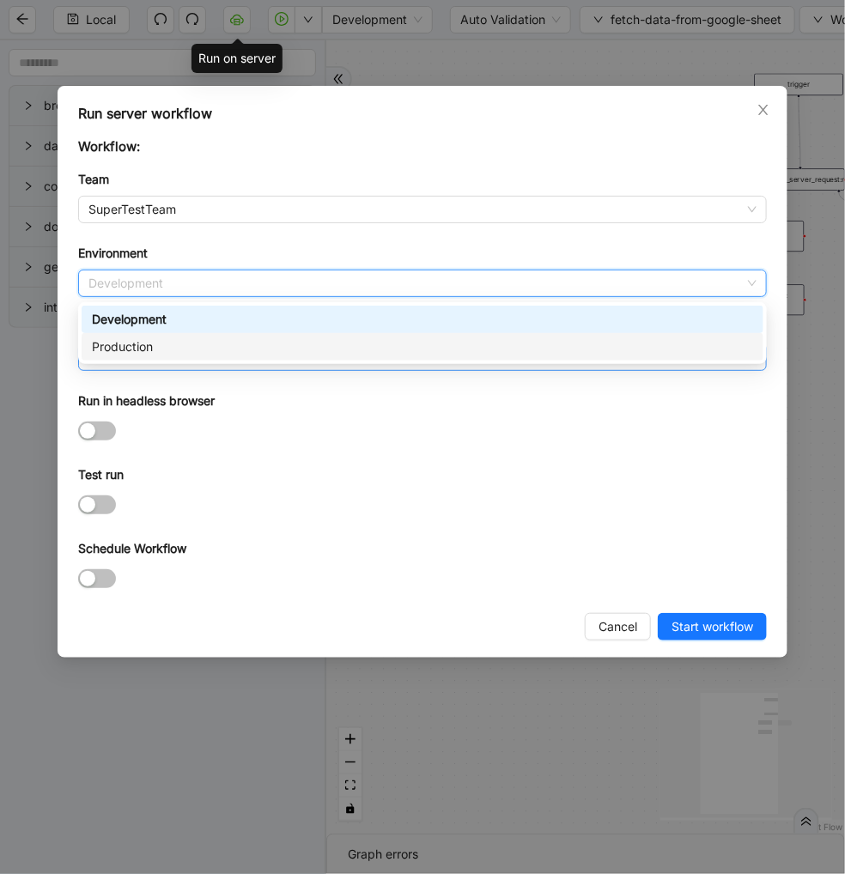
click at [133, 356] on div "Production" at bounding box center [422, 347] width 661 height 19
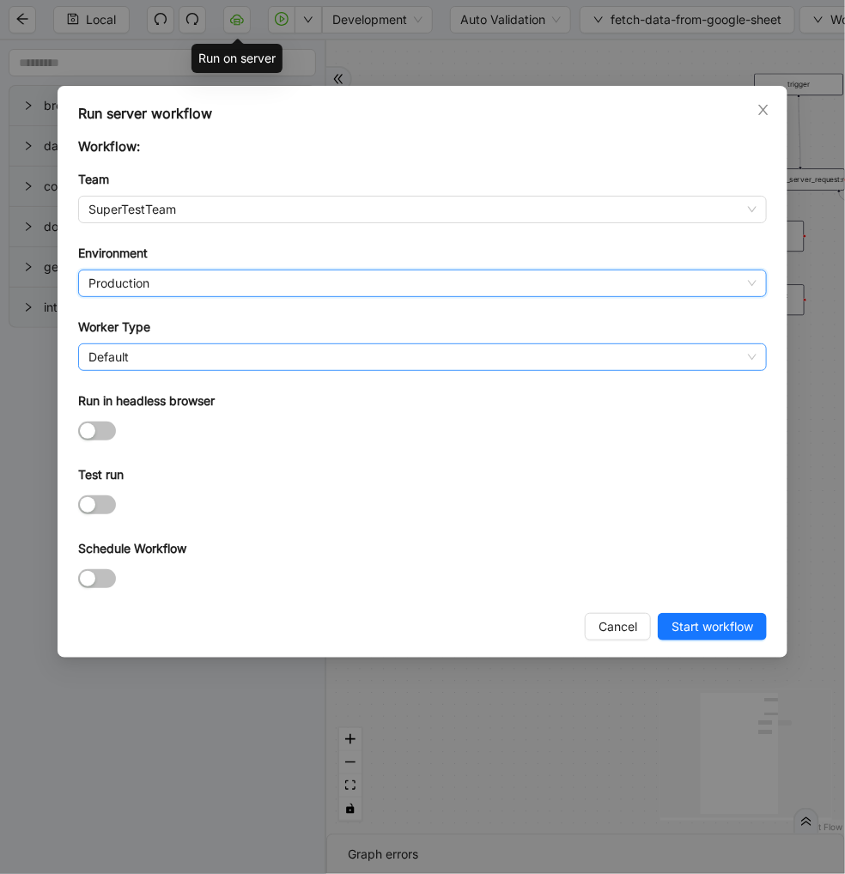
click at [118, 370] on span "Default" at bounding box center [422, 357] width 668 height 26
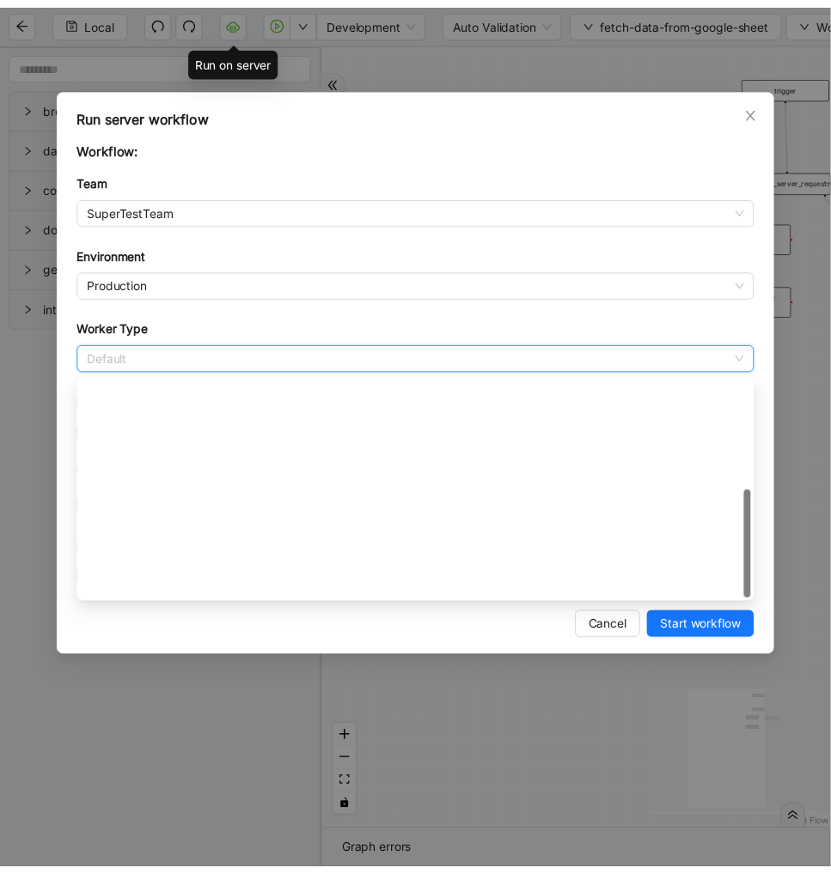
scroll to position [247, 0]
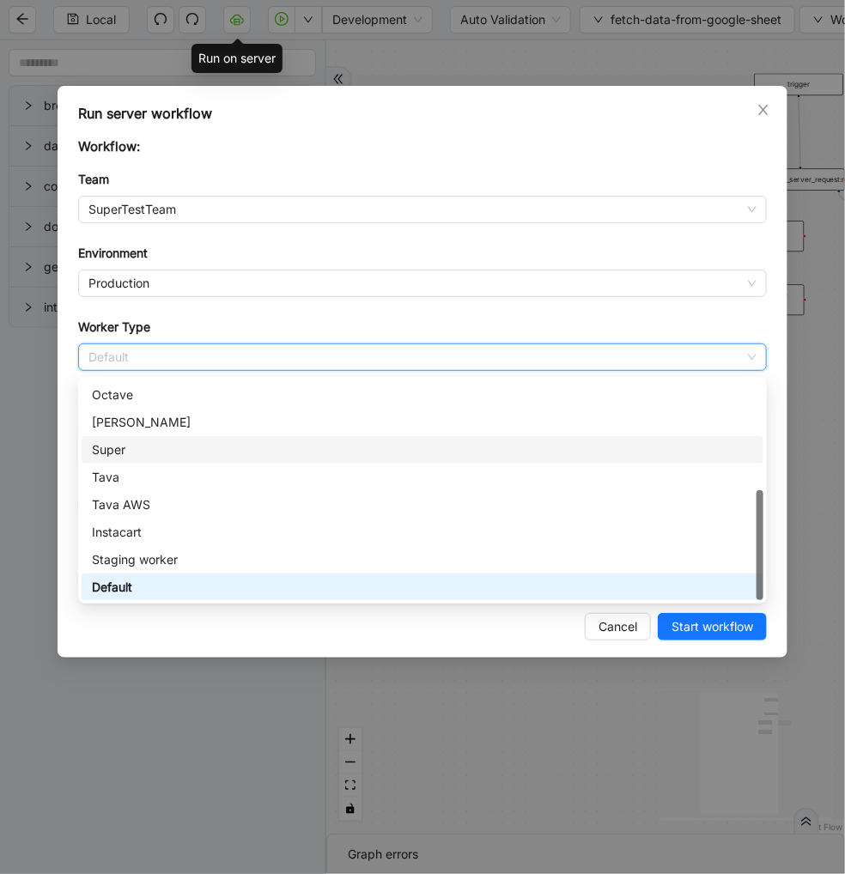
click at [117, 438] on div "Super" at bounding box center [423, 449] width 682 height 27
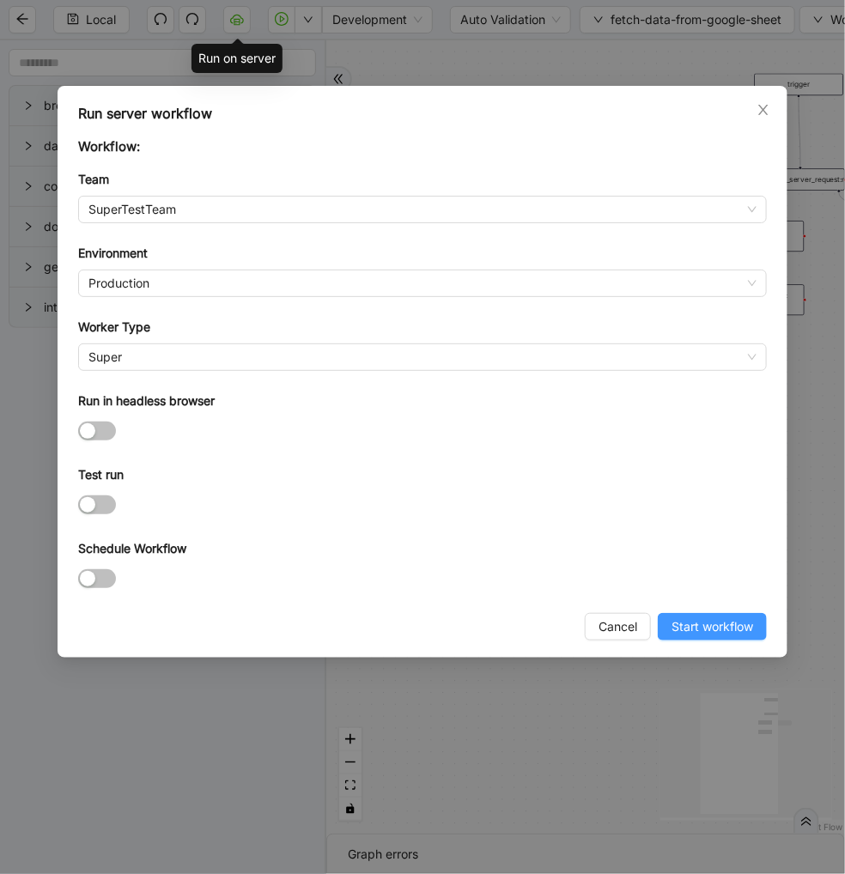
click at [734, 630] on span "Start workflow" at bounding box center [713, 627] width 82 height 19
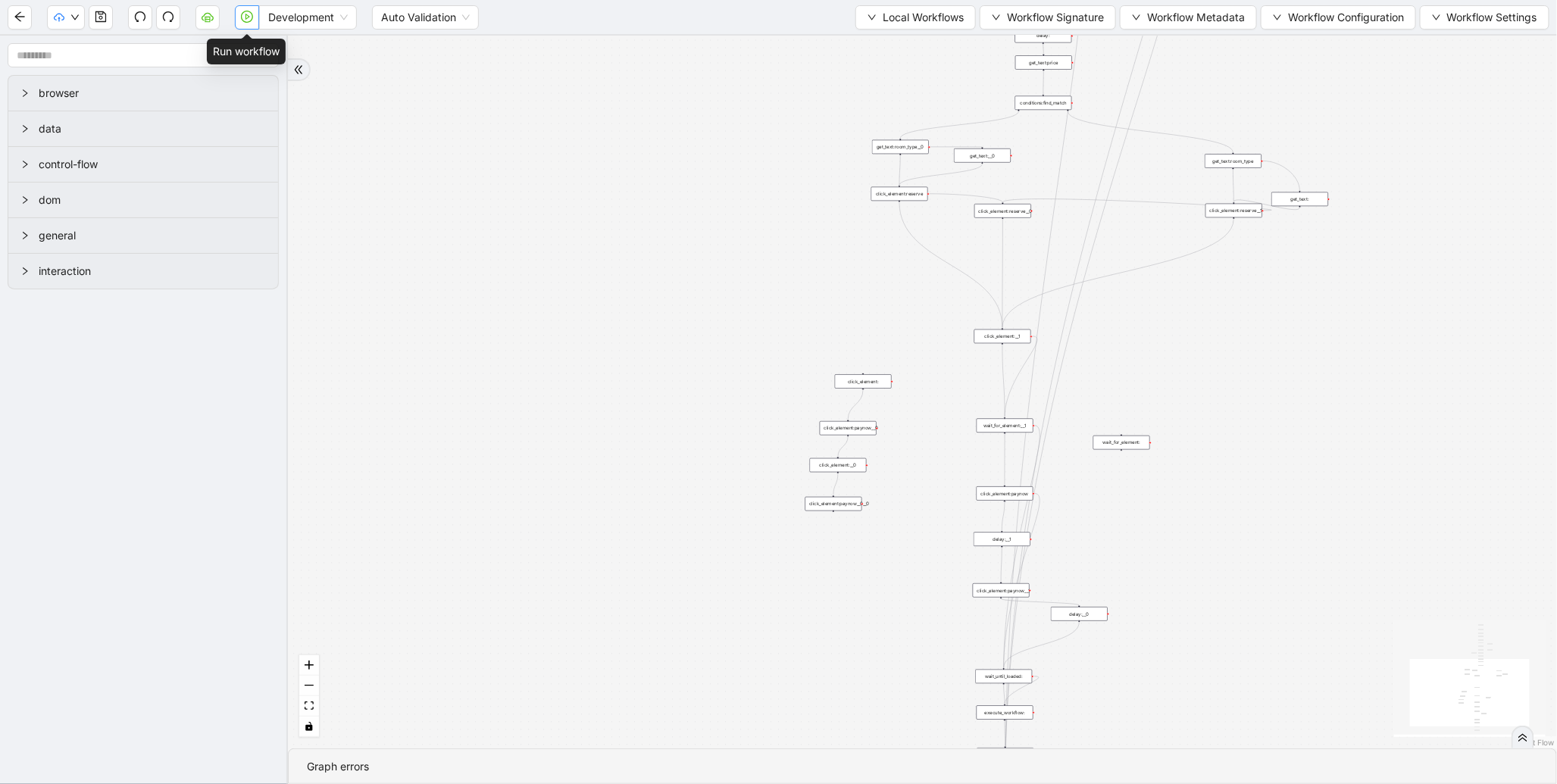
click at [243, 19] on icon "play-circle" at bounding box center [247, 17] width 12 height 12
